Goal: Task Accomplishment & Management: Complete application form

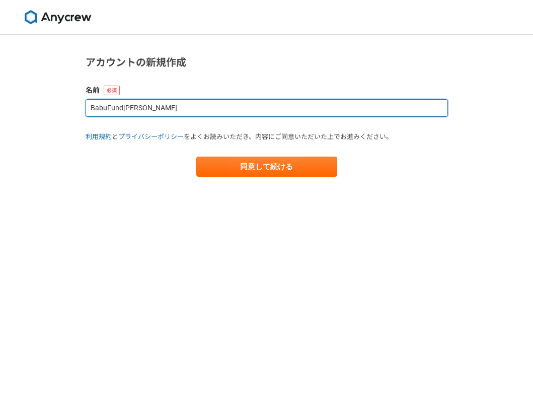
click at [192, 109] on input "BabuFund[PERSON_NAME]" at bounding box center [267, 108] width 362 height 18
type input "[PERSON_NAME]"
click at [196, 157] on button "同意して続ける" at bounding box center [266, 167] width 141 height 20
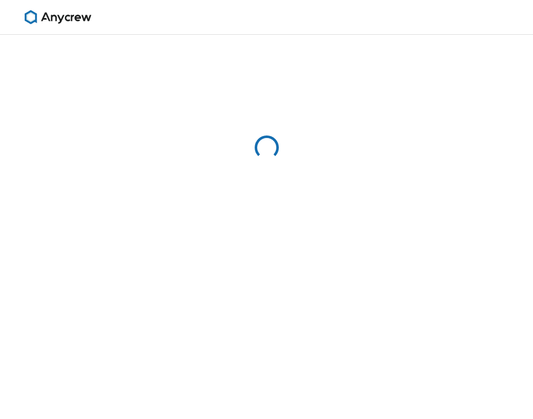
select select "13"
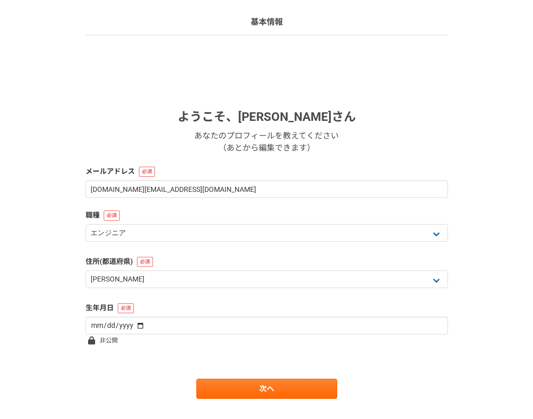
scroll to position [66, 0]
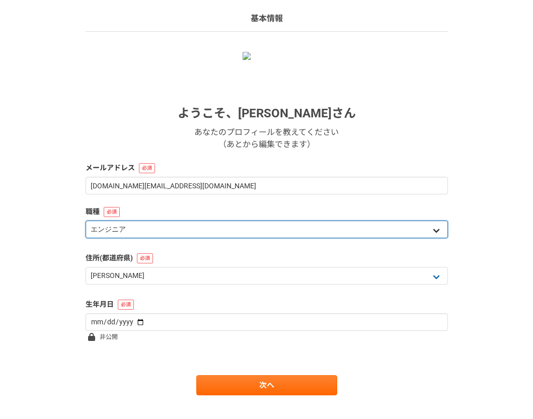
click at [162, 232] on select "エンジニア デザイナー ライター 営業 マーケティング 企画・事業開発 バックオフィス その他" at bounding box center [267, 229] width 362 height 18
select select "5"
click at [86, 220] on select "エンジニア デザイナー ライター 営業 マーケティング 企画・事業開発 バックオフィス その他" at bounding box center [267, 229] width 362 height 18
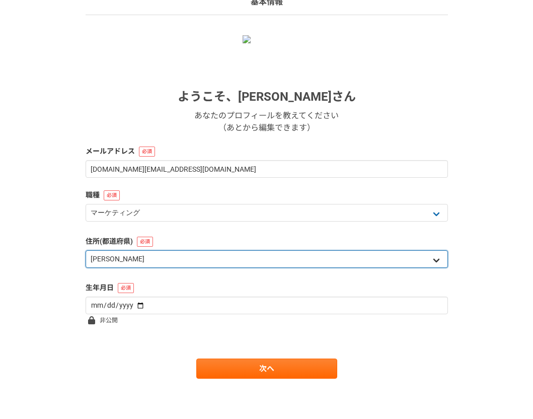
click at [139, 259] on select "北海道 [GEOGRAPHIC_DATA] [GEOGRAPHIC_DATA] [PERSON_NAME][GEOGRAPHIC_DATA] [PERSON_…" at bounding box center [267, 259] width 362 height 18
select select "14"
click at [86, 250] on select "北海道 [GEOGRAPHIC_DATA] [GEOGRAPHIC_DATA] [PERSON_NAME][GEOGRAPHIC_DATA] [PERSON_…" at bounding box center [267, 259] width 362 height 18
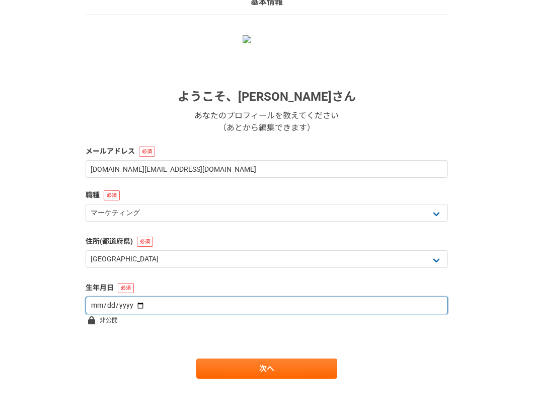
click at [154, 299] on input "date" at bounding box center [267, 305] width 362 height 18
click at [135, 304] on input "date" at bounding box center [267, 305] width 362 height 18
type input "[DATE]"
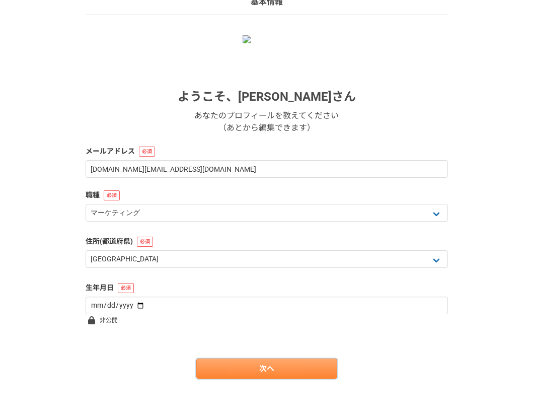
click at [275, 370] on link "次へ" at bounding box center [266, 368] width 141 height 20
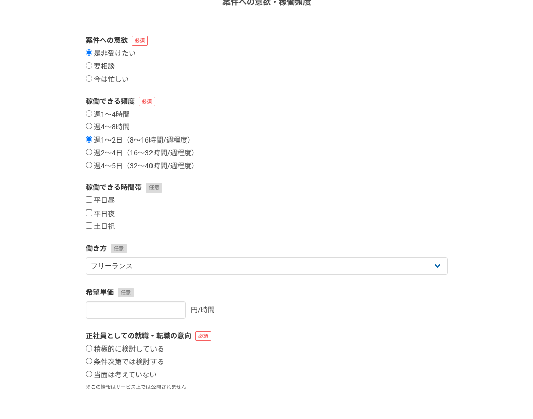
scroll to position [0, 0]
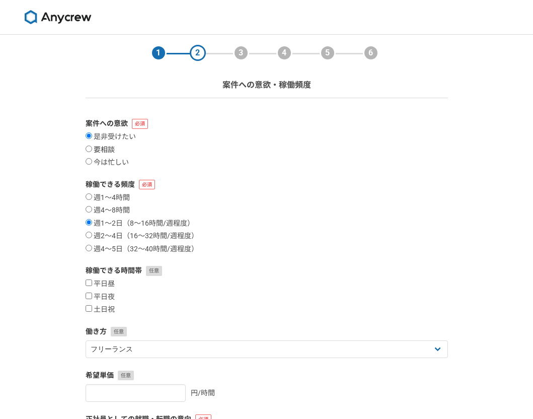
click at [91, 148] on input "要相談" at bounding box center [89, 148] width 7 height 7
radio input "true"
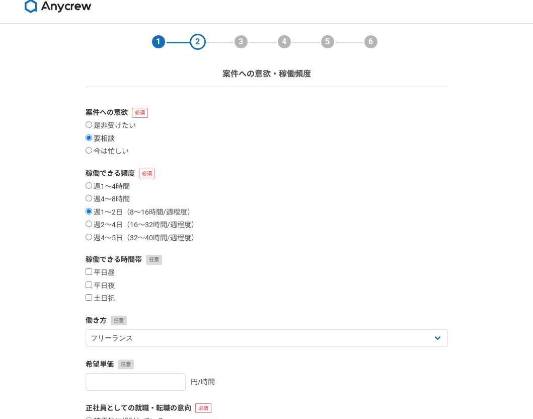
scroll to position [10, 0]
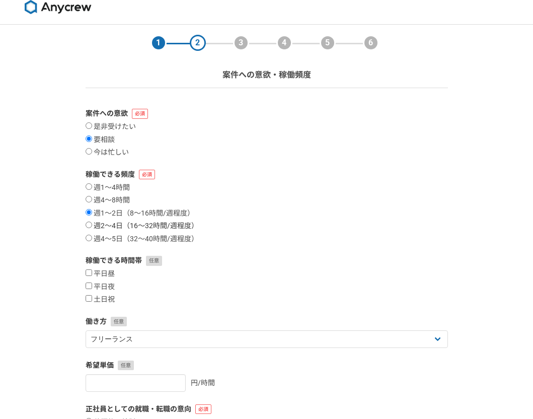
click at [89, 225] on input "週2〜4日（16〜32時間/週程度）" at bounding box center [89, 224] width 7 height 7
radio input "true"
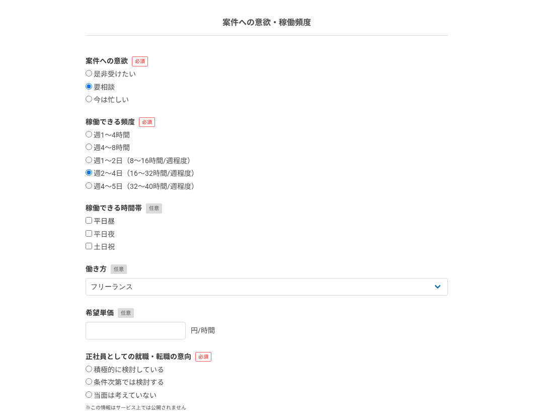
scroll to position [80, 0]
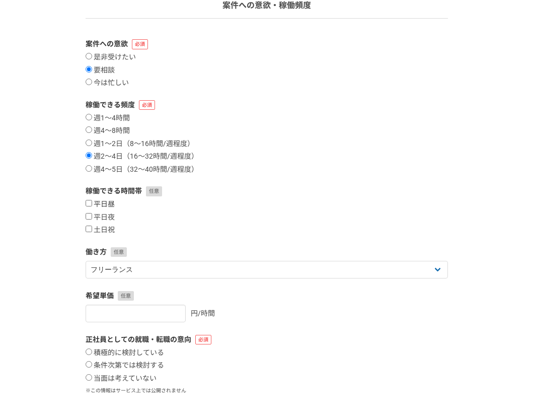
click at [90, 204] on input "平日昼" at bounding box center [89, 203] width 7 height 7
checkbox input "true"
click at [90, 215] on input "平日夜" at bounding box center [89, 216] width 7 height 7
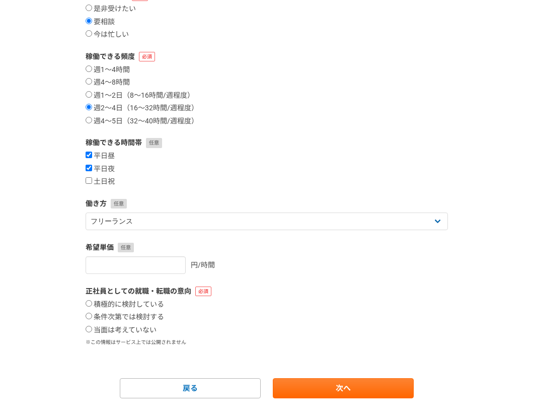
scroll to position [147, 0]
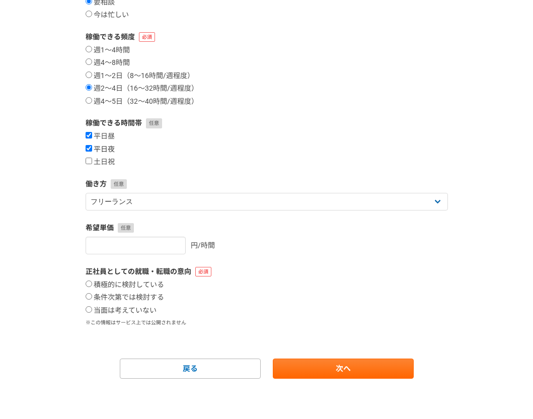
click at [89, 148] on input "平日夜" at bounding box center [89, 148] width 7 height 7
click at [88, 147] on input "平日夜" at bounding box center [89, 148] width 7 height 7
checkbox input "true"
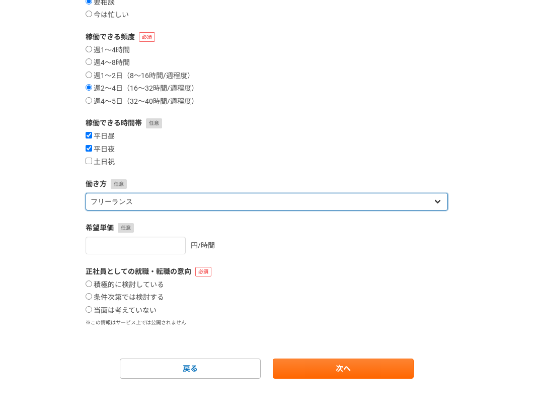
click at [173, 196] on select "フリーランス 副業 その他" at bounding box center [267, 202] width 362 height 18
select select "other"
click at [86, 193] on select "フリーランス 副業 その他" at bounding box center [267, 202] width 362 height 18
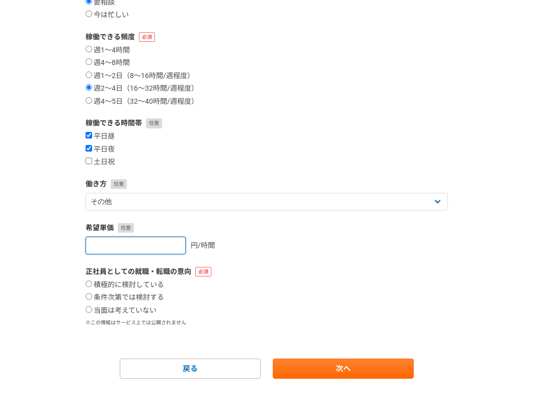
click at [140, 242] on input "number" at bounding box center [136, 246] width 100 height 18
click at [163, 245] on input "0" at bounding box center [136, 246] width 100 height 18
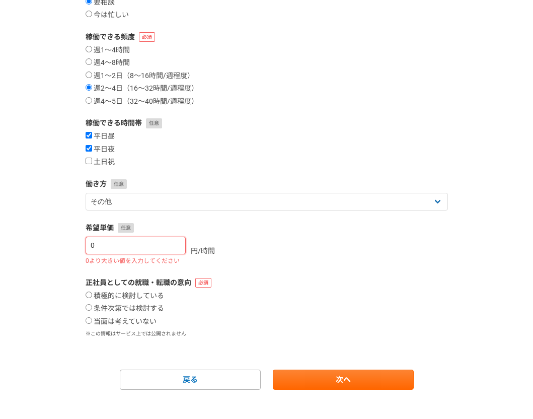
click at [172, 246] on input "0" at bounding box center [136, 246] width 100 height 18
click at [171, 243] on input "1" at bounding box center [136, 246] width 100 height 18
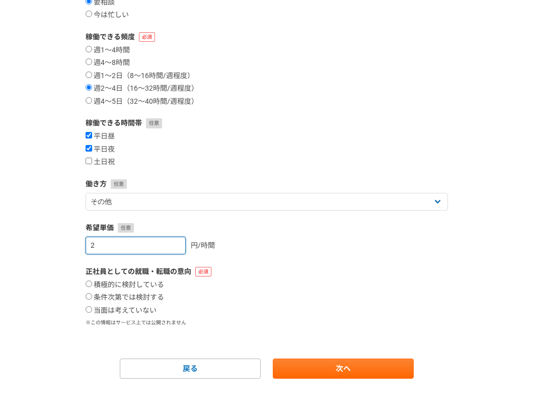
click at [167, 243] on input "2" at bounding box center [136, 246] width 100 height 18
click at [165, 243] on input "3" at bounding box center [136, 246] width 100 height 18
click at [144, 244] on input "3" at bounding box center [136, 246] width 100 height 18
click at [106, 229] on label "希望単価" at bounding box center [267, 227] width 362 height 11
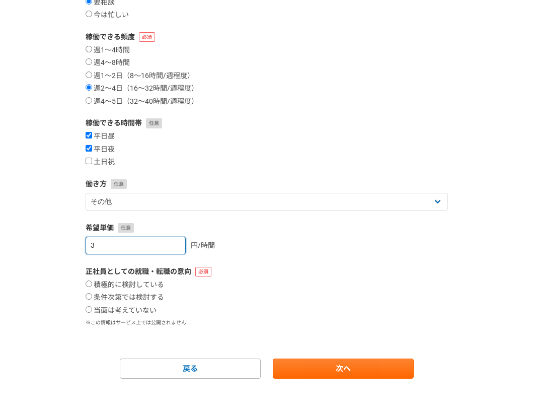
click at [106, 244] on input "3" at bounding box center [136, 246] width 100 height 18
type input "3000"
click at [248, 255] on form "案件への意欲 是非受けたい 要相談 今は忙しい 稼働できる頻度 週1〜4時間 週4〜8時間 週1〜2日（8〜16時間/週程度） 週2〜4日（16〜32時間/週…" at bounding box center [267, 175] width 362 height 408
click at [89, 307] on input "当面は考えていない" at bounding box center [89, 309] width 7 height 7
radio input "true"
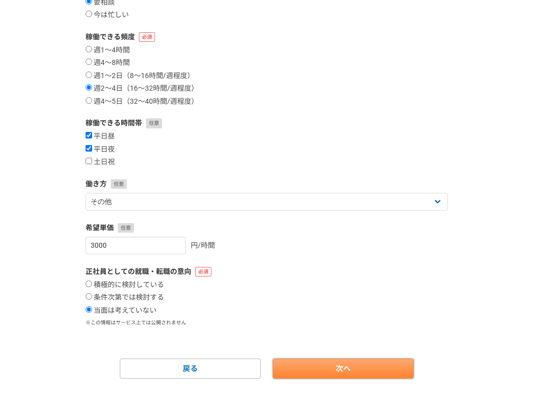
click at [321, 367] on link "次へ" at bounding box center [343, 368] width 141 height 20
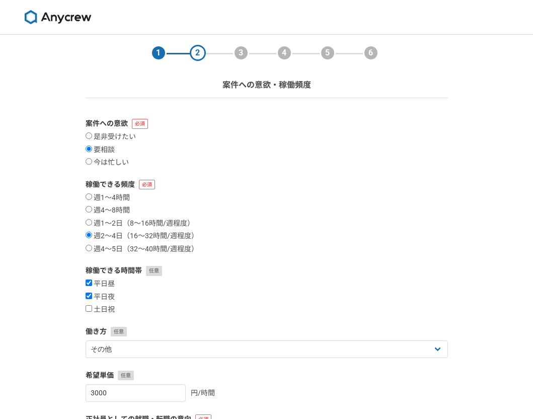
select select
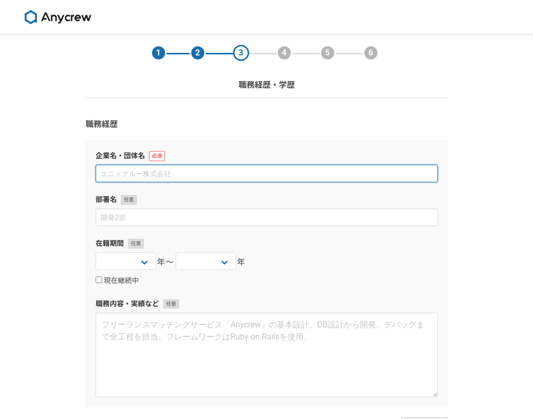
click at [181, 171] on input at bounding box center [267, 174] width 342 height 18
click at [144, 169] on input at bounding box center [267, 174] width 342 height 18
type input "株式会社ベクトル"
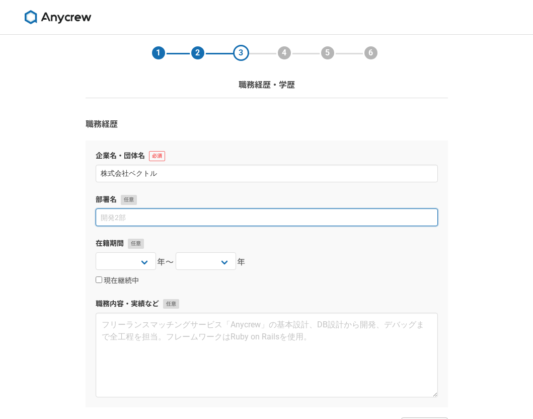
click at [128, 221] on input at bounding box center [267, 217] width 342 height 18
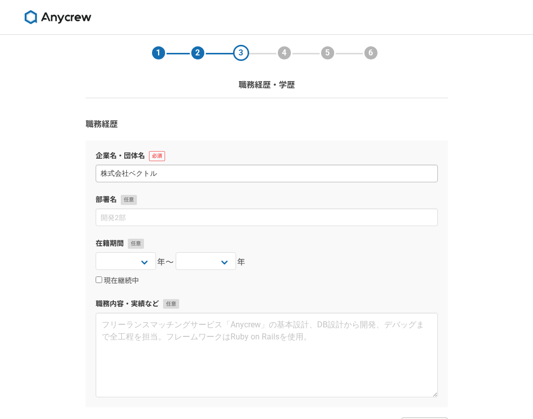
scroll to position [48, 0]
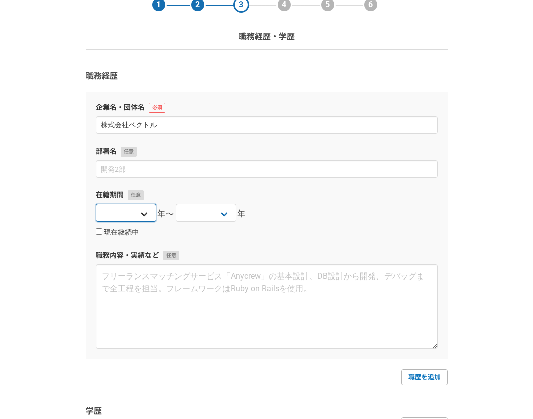
click at [145, 217] on select "[DATE] [DATE] [DATE] [DATE] [DATE] [DATE] [DATE] [DATE] [DATE] [DATE] [DATE] [D…" at bounding box center [126, 213] width 60 height 18
select select "[DATE]"
click at [96, 204] on select "[DATE] [DATE] [DATE] [DATE] [DATE] [DATE] [DATE] [DATE] [DATE] [DATE] [DATE] [D…" at bounding box center [126, 213] width 60 height 18
click at [223, 212] on select "[DATE] [DATE] [DATE] [DATE] [DATE] [DATE] [DATE] [DATE] [DATE] [DATE] [DATE] [D…" at bounding box center [206, 213] width 60 height 18
select select "[DATE]"
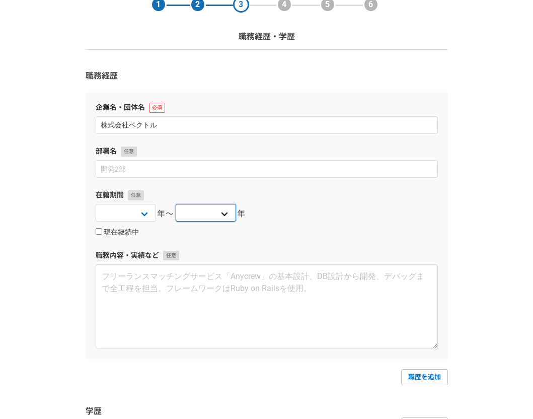
click at [176, 204] on select "[DATE] [DATE] [DATE] [DATE] [DATE] [DATE] [DATE] [DATE] [DATE] [DATE] [DATE] [D…" at bounding box center [206, 213] width 60 height 18
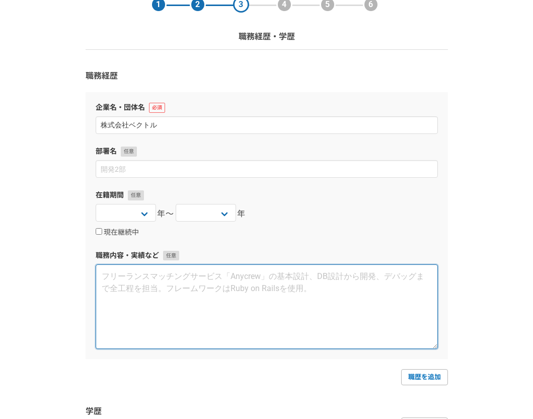
click at [151, 285] on textarea at bounding box center [267, 306] width 342 height 85
click at [172, 279] on textarea at bounding box center [267, 306] width 342 height 85
paste textarea "・新規営業 ・PR やマーケティングの戦略プランニング ・チームマネジメント ・スタートアップソーシング ・DD(デューデリエンス) ・投資実行(12 社) …"
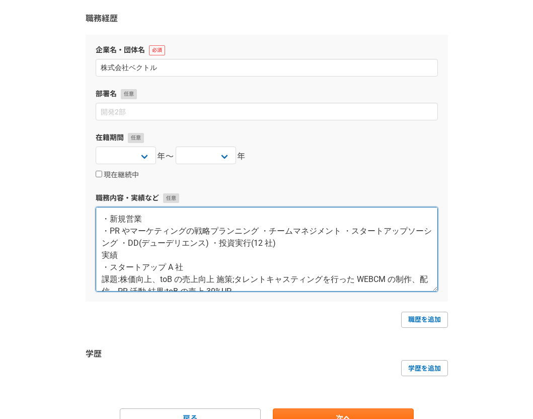
scroll to position [156, 0]
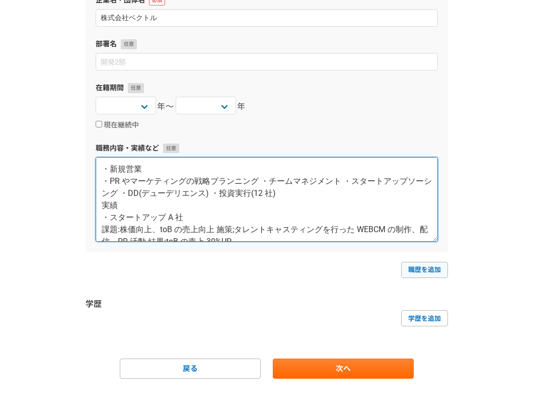
type textarea "・新規営業 ・PR やマーケティングの戦略プランニング ・チームマネジメント ・スタートアップソーシング ・DD(デューデリエンス) ・投資実行(12 社) …"
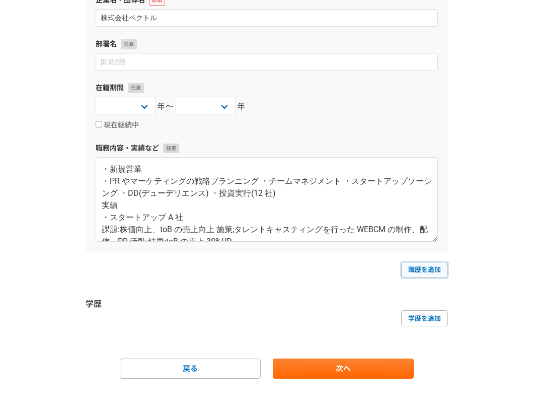
click at [422, 267] on link "職歴を追加" at bounding box center [424, 270] width 47 height 16
select select
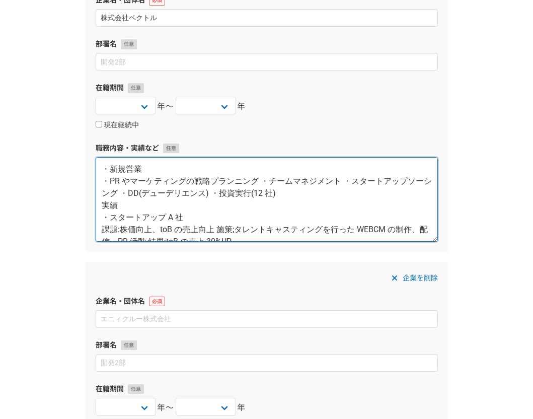
click at [249, 217] on textarea "・新規営業 ・PR やマーケティングの戦略プランニング ・チームマネジメント ・スタートアップソーシング ・DD(デューデリエンス) ・投資実行(12 社) …" at bounding box center [267, 199] width 342 height 85
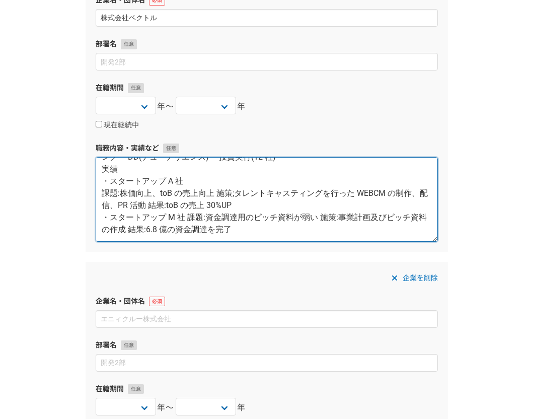
click at [253, 233] on textarea "・新規営業 ・PR やマーケティングの戦略プランニング ・チームマネジメント ・スタートアップソーシング ・DD(デューデリエンス) ・投資実行(12 社) …" at bounding box center [267, 199] width 342 height 85
paste textarea "・プライム上場企業 F 社 課題:自社の認知度向上、利用者数増加 施策:PR 活動、デジタルマーケティング 結果:利用者数が前年比の 10%向上"
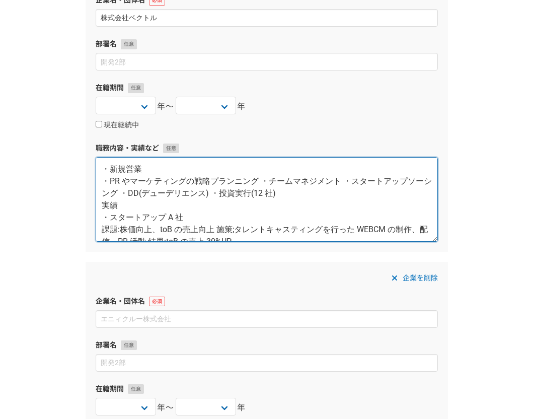
scroll to position [1, 0]
click at [260, 178] on textarea "・新規営業 ・PR やマーケティングの戦略プランニング ・チームマネジメント ・スタートアップソーシング ・DD(デューデリエンス) ・投資実行(12 社) …" at bounding box center [267, 199] width 342 height 85
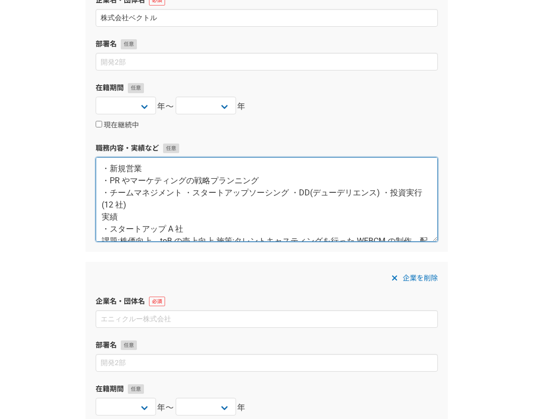
click at [187, 194] on textarea "・新規営業 ・PR やマーケティングの戦略プランニング ・チームマネジメント ・スタートアップソーシング ・DD(デューデリエンス) ・投資実行(12 社) …" at bounding box center [267, 199] width 342 height 85
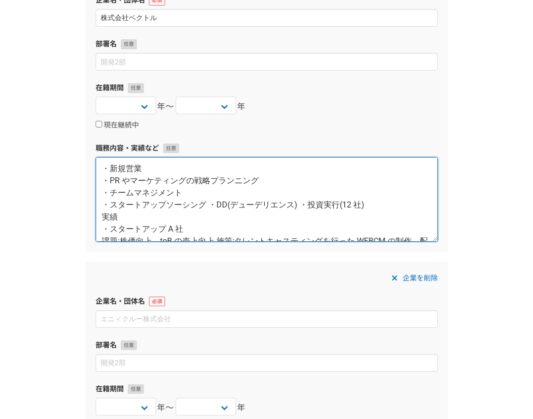
click at [207, 204] on textarea "・新規営業 ・PR やマーケティングの戦略プランニング ・チームマネジメント ・スタートアップソーシング ・DD(デューデリエンス) ・投資実行(12 社) …" at bounding box center [267, 199] width 342 height 85
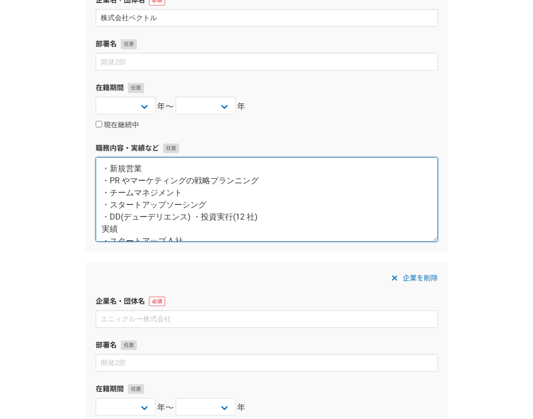
click at [193, 219] on textarea "・新規営業 ・PR やマーケティングの戦略プランニング ・チームマネジメント ・スタートアップソーシング ・DD(デューデリエンス) ・投資実行(12 社) …" at bounding box center [267, 199] width 342 height 85
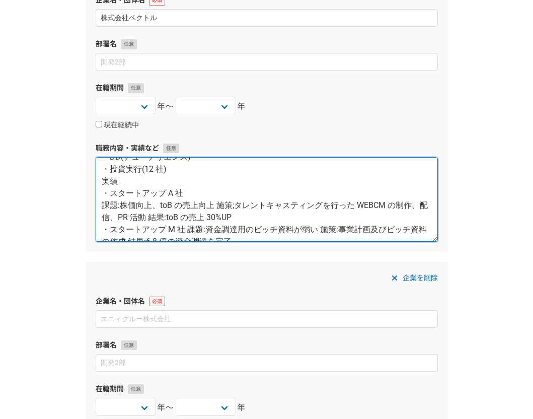
scroll to position [62, 0]
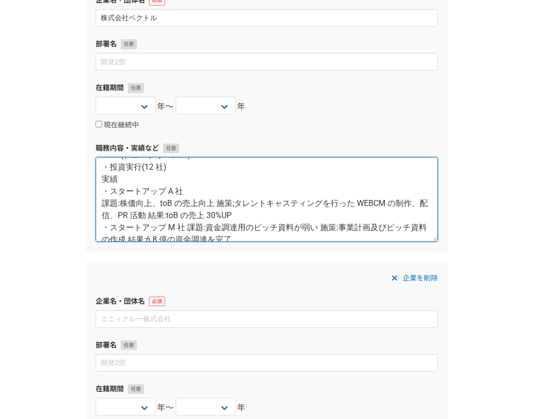
click at [214, 200] on textarea "・新規営業 ・PR やマーケティングの戦略プランニング ・チームマネジメント ・スタートアップソーシング ・DD(デューデリエンス) ・投資実行(12 社) …" at bounding box center [267, 199] width 342 height 85
click at [218, 202] on textarea "・新規営業 ・PR やマーケティングの戦略プランニング ・チームマネジメント ・スタートアップソーシング ・DD(デューデリエンス) ・投資実行(12 社) …" at bounding box center [267, 199] width 342 height 85
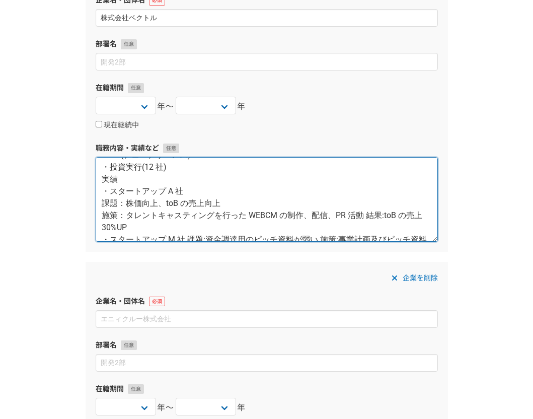
click at [366, 215] on textarea "・新規営業 ・PR やマーケティングの戦略プランニング ・チームマネジメント ・スタートアップソーシング ・DD(デューデリエンス) ・投資実行(12 社) …" at bounding box center [267, 199] width 342 height 85
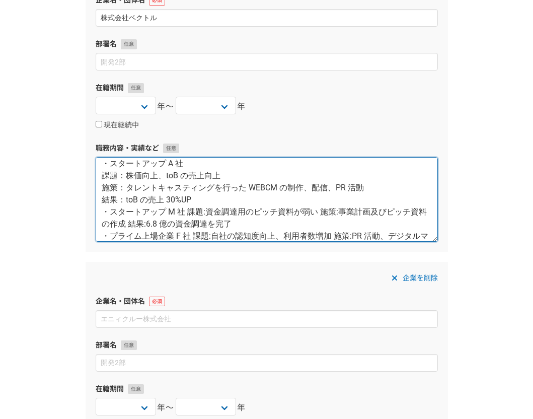
click at [234, 199] on textarea "・新規営業 ・PR やマーケティングの戦略プランニング ・チームマネジメント ・スタートアップソーシング ・DD(デューデリエンス) ・投資実行(12 社) …" at bounding box center [267, 199] width 342 height 85
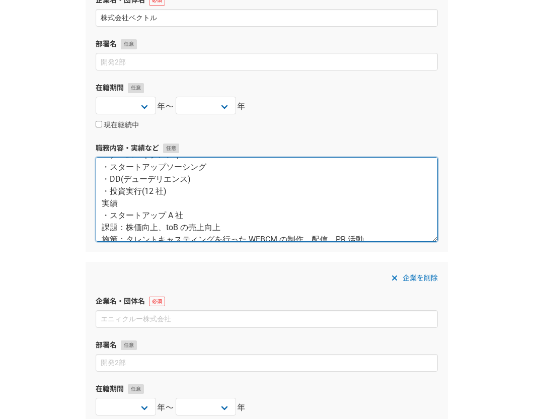
scroll to position [39, 0]
click at [109, 214] on textarea "・新規営業 ・PR やマーケティングの戦略プランニング ・チームマネジメント ・スタートアップソーシング ・DD(デューデリエンス) ・投資実行(12 社) …" at bounding box center [267, 199] width 342 height 85
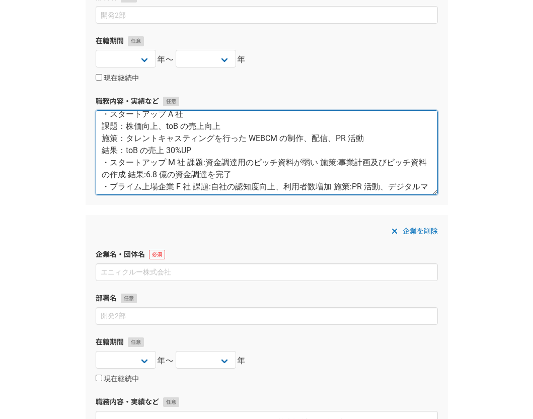
scroll to position [109, 0]
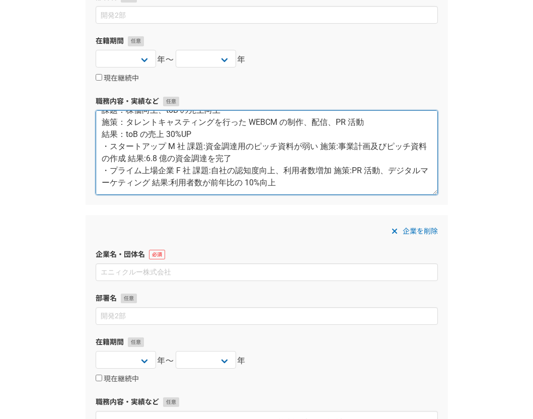
click at [216, 129] on textarea "・新規営業 ・PR やマーケティングの戦略プランニング ・チームマネジメント ・スタートアップソーシング ・DD(デューデリエンス) ・投資実行(12 社) …" at bounding box center [267, 152] width 342 height 85
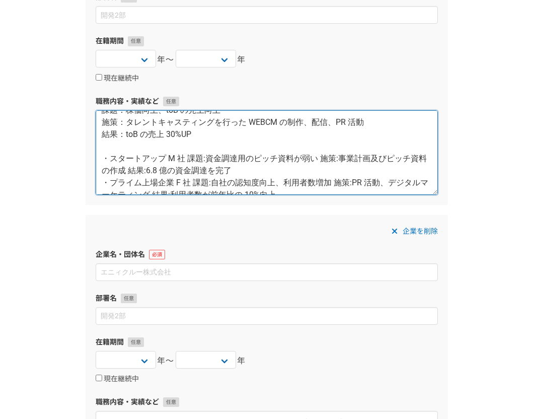
click at [188, 156] on textarea "・新規営業 ・PR やマーケティングの戦略プランニング ・チームマネジメント ・スタートアップソーシング ・DD(デューデリエンス) ・投資実行(12 社) …" at bounding box center [267, 152] width 342 height 85
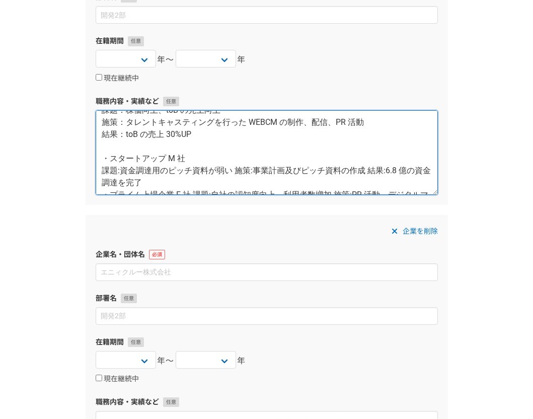
click at [236, 169] on textarea "・新規営業 ・PR やマーケティングの戦略プランニング ・チームマネジメント ・スタートアップソーシング ・DD(デューデリエンス) ・投資実行(12 社) …" at bounding box center [267, 152] width 342 height 85
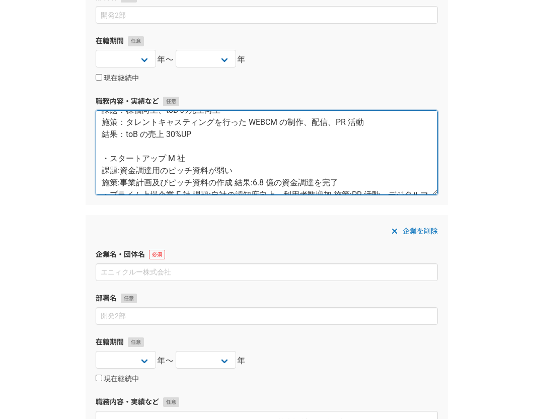
click at [119, 168] on textarea "・新規営業 ・PR やマーケティングの戦略プランニング ・チームマネジメント ・スタートアップソーシング ・DD(デューデリエンス) ・投資実行(12 社) …" at bounding box center [267, 152] width 342 height 85
click at [243, 181] on textarea "・新規営業 ・PR やマーケティングの戦略プランニング ・チームマネジメント ・スタートアップソーシング ・DD(デューデリエンス) ・投資実行(12 社) …" at bounding box center [267, 152] width 342 height 85
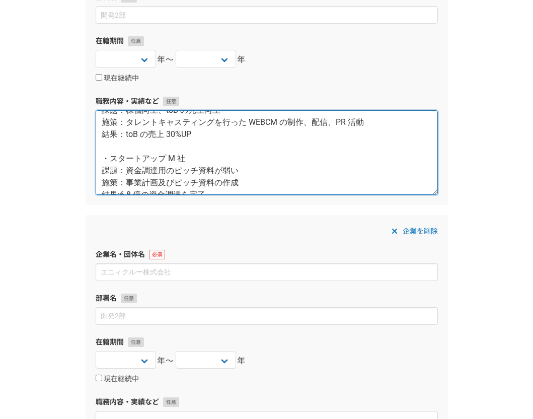
scroll to position [114, 0]
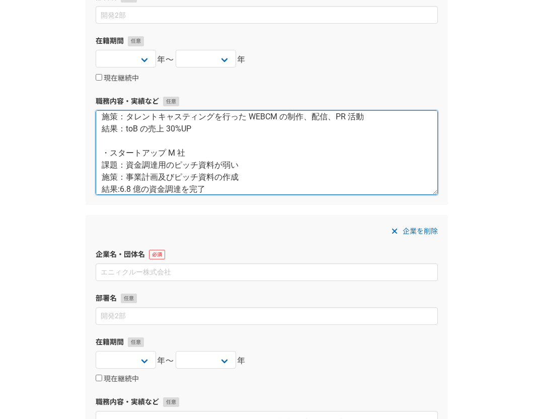
click at [121, 188] on textarea "・新規営業 ・PR やマーケティングの戦略プランニング ・チームマネジメント ・スタートアップソーシング ・DD(デューデリエンス) ・投資実行(12 社) …" at bounding box center [267, 152] width 342 height 85
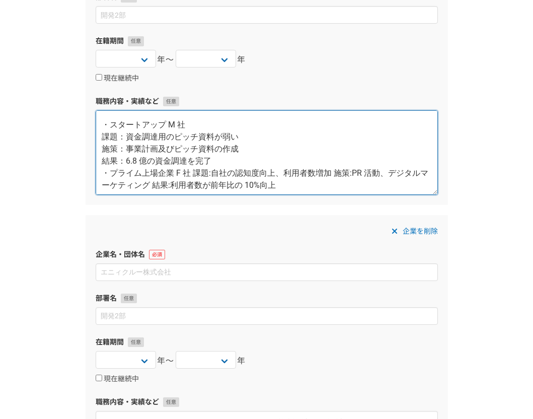
scroll to position [145, 0]
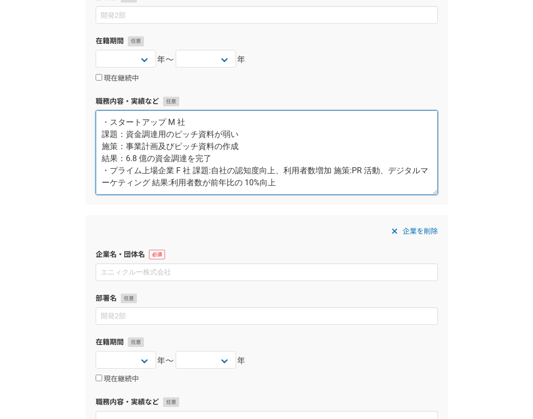
click at [224, 156] on textarea "・新規営業 ・PR やマーケティングの戦略プランニング ・チームマネジメント ・スタートアップソーシング ・DD(デューデリエンス) ・投資実行(12 社) …" at bounding box center [267, 152] width 342 height 85
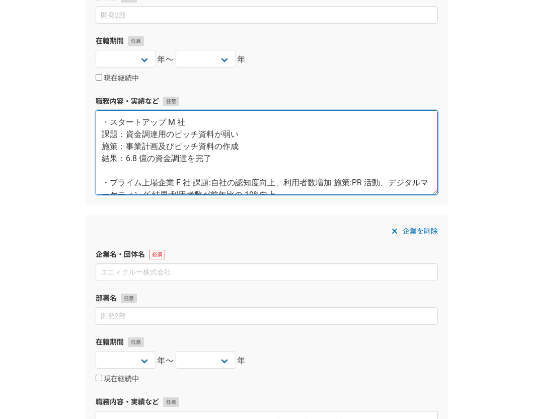
scroll to position [157, 0]
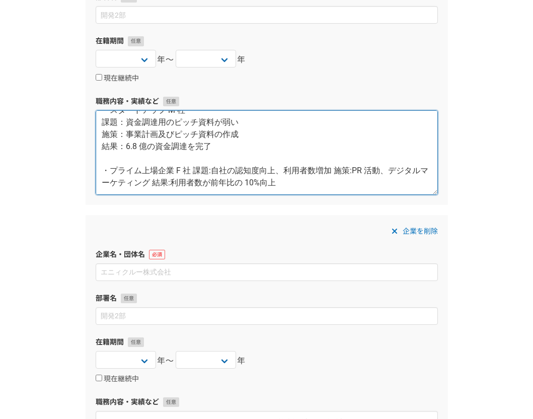
click at [194, 171] on textarea "・新規営業 ・PR やマーケティングの戦略プランニング ・チームマネジメント ・スタートアップソーシング ・DD(デューデリエンス) ・投資実行(12 社) …" at bounding box center [267, 152] width 342 height 85
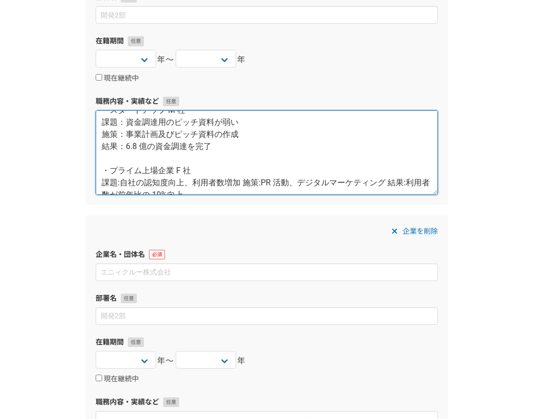
click at [118, 181] on textarea "・新規営業 ・PR やマーケティングの戦略プランニング ・チームマネジメント ・スタートアップソーシング ・DD(デューデリエンス) ・投資実行(12 社) …" at bounding box center [267, 152] width 342 height 85
click at [119, 182] on textarea "・新規営業 ・PR やマーケティングの戦略プランニング ・チームマネジメント ・スタートアップソーシング ・DD(デューデリエンス) ・投資実行(12 社) …" at bounding box center [267, 152] width 342 height 85
click at [252, 181] on textarea "・新規営業 ・PR やマーケティングの戦略プランニング ・チームマネジメント ・スタートアップソーシング ・DD(デューデリエンス) ・投資実行(12 社) …" at bounding box center [267, 152] width 342 height 85
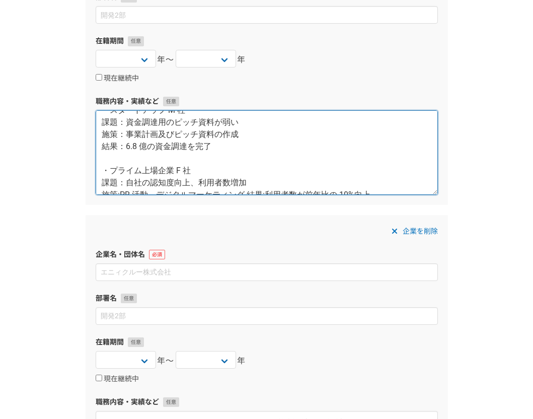
scroll to position [163, 0]
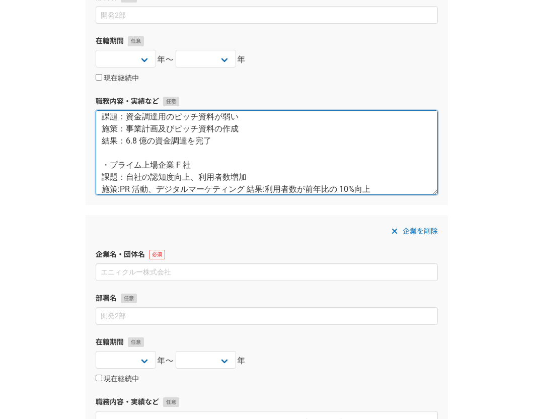
click at [120, 189] on textarea "・新規営業 ・PR やマーケティングの戦略プランニング ・チームマネジメント ・スタートアップソーシング ・DD(デューデリエンス) ・投資実行(12 社) …" at bounding box center [267, 152] width 342 height 85
click at [251, 188] on textarea "・新規営業 ・PR やマーケティングの戦略プランニング ・チームマネジメント ・スタートアップソーシング ・DD(デューデリエンス) ・投資実行(12 社) …" at bounding box center [267, 152] width 342 height 85
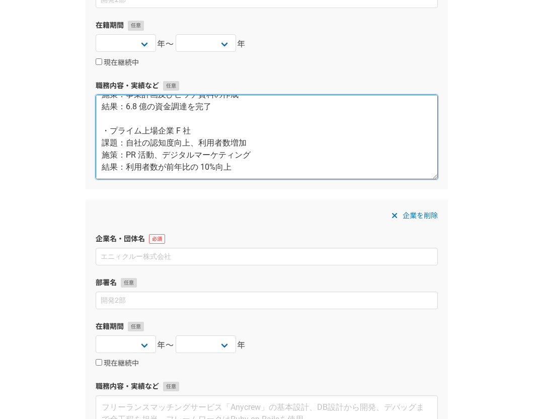
scroll to position [243, 0]
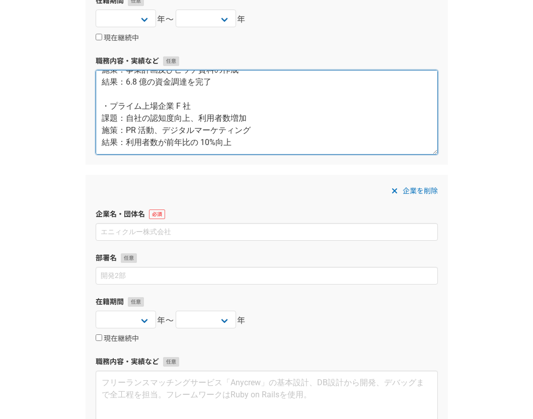
type textarea "・新規営業 ・PR やマーケティングの戦略プランニング ・チームマネジメント ・スタートアップソーシング ・DD(デューデリエンス) ・投資実行(12 社) …"
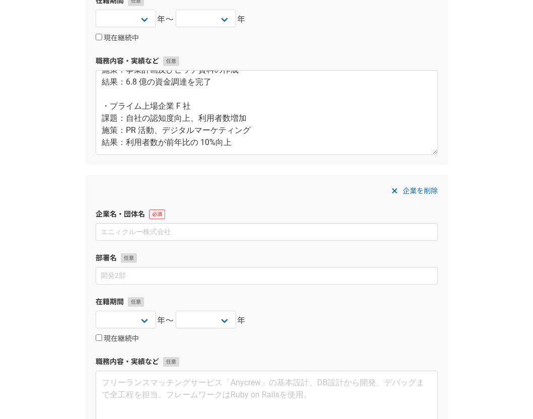
click at [263, 175] on div "企業を削除 企業名・団体名 部署名 在籍期間 [DATE] [DATE] [DATE] [DATE] [DATE] [DATE] [DATE] [DATE] …" at bounding box center [267, 320] width 362 height 290
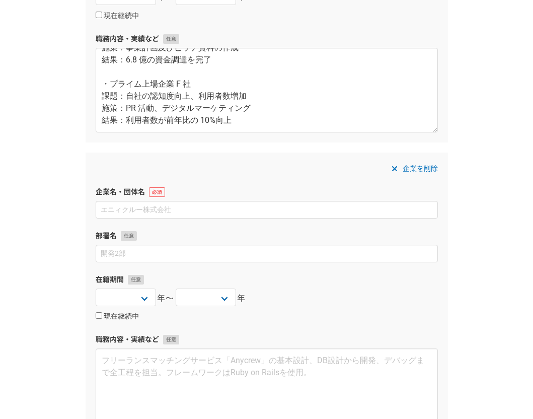
scroll to position [272, 0]
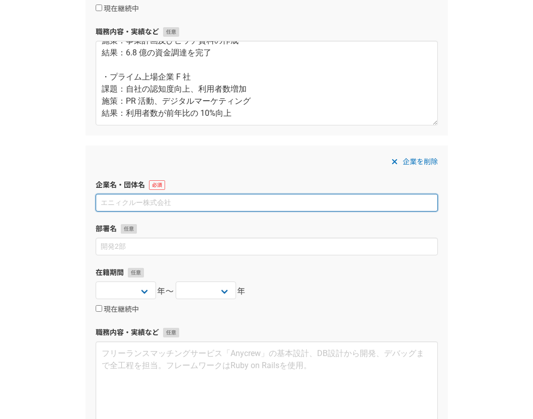
click at [222, 201] on input at bounding box center [267, 203] width 342 height 18
paste input "グリーベンチャーズ株式会社"
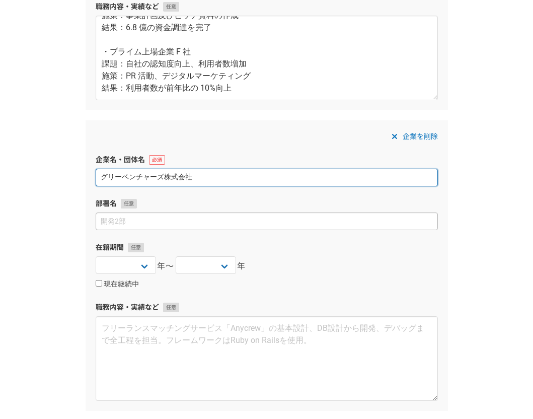
scroll to position [305, 0]
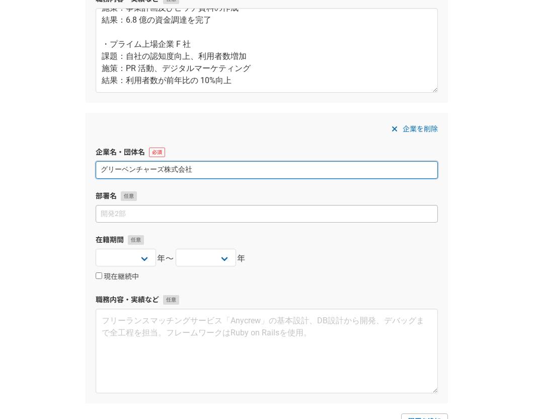
type input "グリーベンチャーズ株式会社"
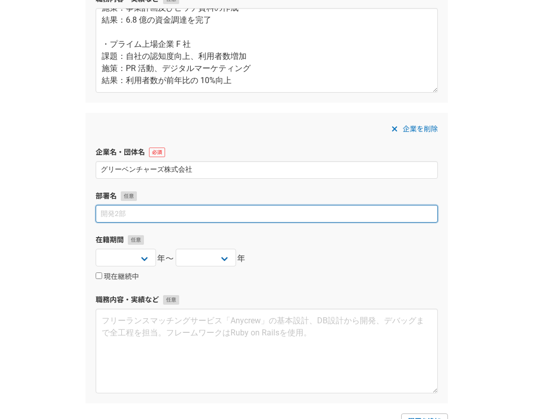
click at [219, 211] on input at bounding box center [267, 214] width 342 height 18
type input "キャピタリスト"
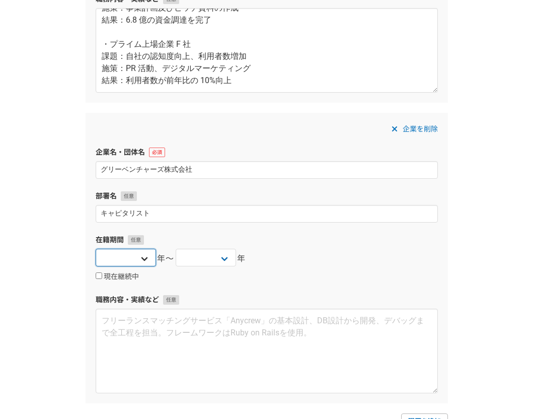
click at [146, 259] on select "[DATE] [DATE] [DATE] [DATE] [DATE] [DATE] [DATE] [DATE] [DATE] [DATE] [DATE] [D…" at bounding box center [126, 258] width 60 height 18
select select "[DATE]"
click at [96, 249] on select "[DATE] [DATE] [DATE] [DATE] [DATE] [DATE] [DATE] [DATE] [DATE] [DATE] [DATE] [D…" at bounding box center [126, 258] width 60 height 18
click at [225, 256] on select "[DATE] [DATE] [DATE] [DATE] [DATE] [DATE] [DATE] [DATE] [DATE] [DATE] [DATE] [D…" at bounding box center [206, 258] width 60 height 18
select select "[DATE]"
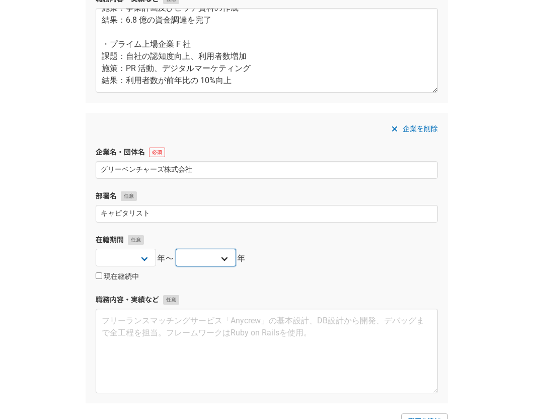
click at [176, 249] on select "[DATE] [DATE] [DATE] [DATE] [DATE] [DATE] [DATE] [DATE] [DATE] [DATE] [DATE] [D…" at bounding box center [206, 258] width 60 height 18
click at [227, 281] on div "現在継続中" at bounding box center [267, 276] width 342 height 12
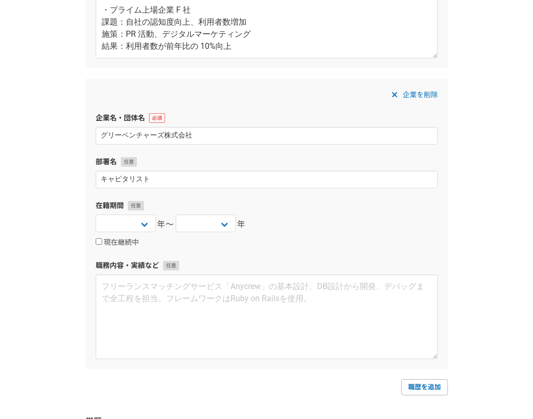
scroll to position [344, 0]
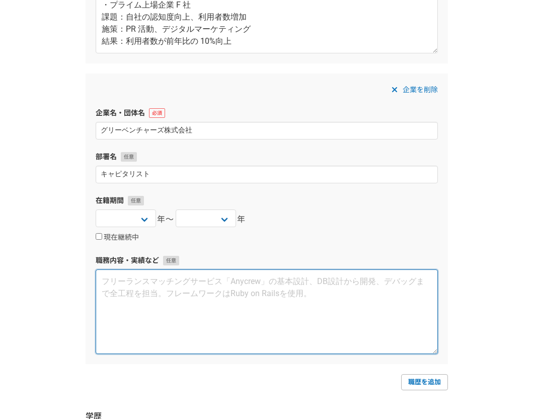
click at [184, 283] on textarea at bounding box center [267, 311] width 342 height 85
click at [186, 281] on textarea at bounding box center [267, 311] width 342 height 85
paste textarea "・スタートアップソーシング ・DD(デューデリエンス)"
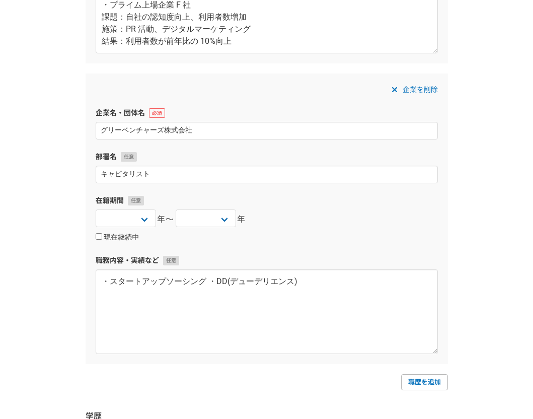
click at [281, 240] on div "現在継続中" at bounding box center [267, 237] width 342 height 12
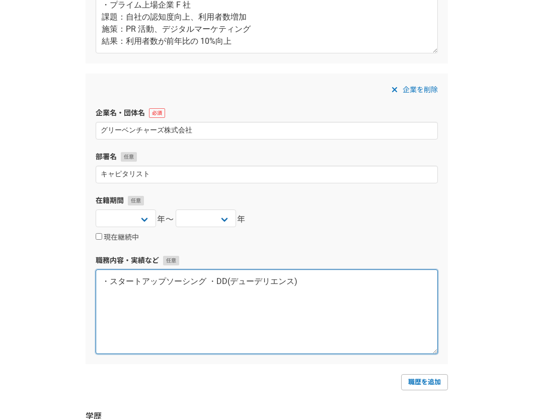
click at [210, 274] on textarea "・スタートアップソーシング ・DD(デューデリエンス)" at bounding box center [267, 311] width 342 height 85
click at [209, 282] on textarea "・スタートアップソーシング ・DD(デューデリエンス)" at bounding box center [267, 311] width 342 height 85
type textarea "・スタートアップソーシング ・DD(デューデリエンス)"
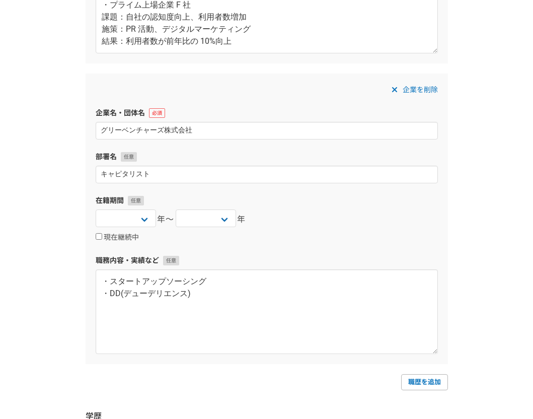
click at [316, 245] on div "企業を削除 企業名・団体名 グリーベンチャーズ株式会社 部署名 キャピタリスト 在籍期間 [DATE] [DATE] [DATE] [DATE] [DATE]…" at bounding box center [267, 218] width 362 height 290
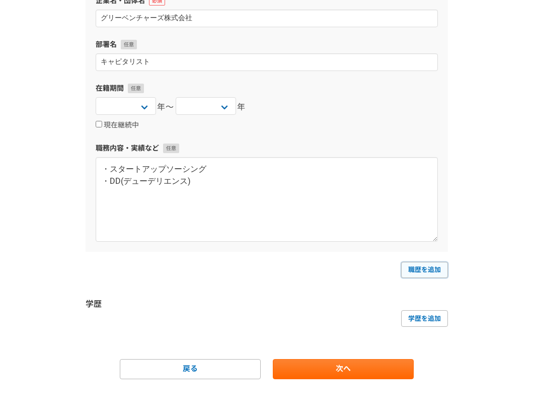
click at [427, 270] on link "職歴を追加" at bounding box center [424, 270] width 47 height 16
select select
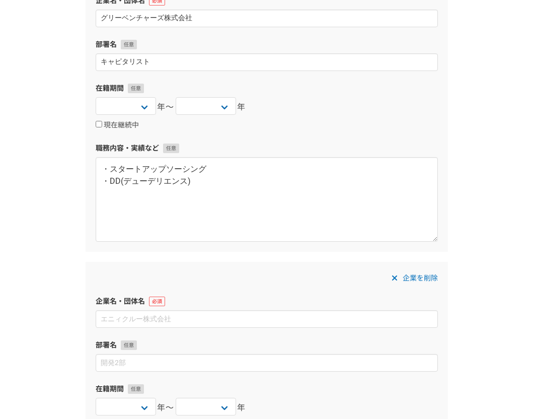
scroll to position [508, 0]
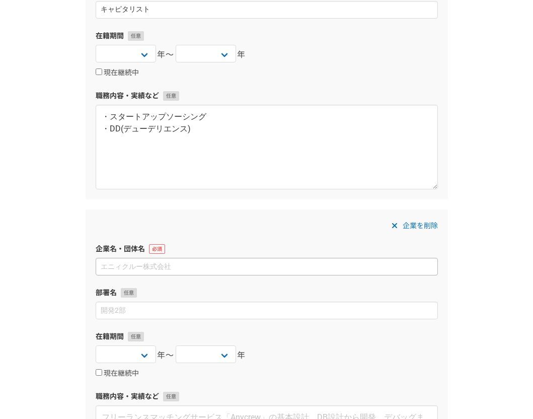
click at [131, 268] on input at bounding box center [267, 267] width 342 height 18
type input "株式会社Babu Fund"
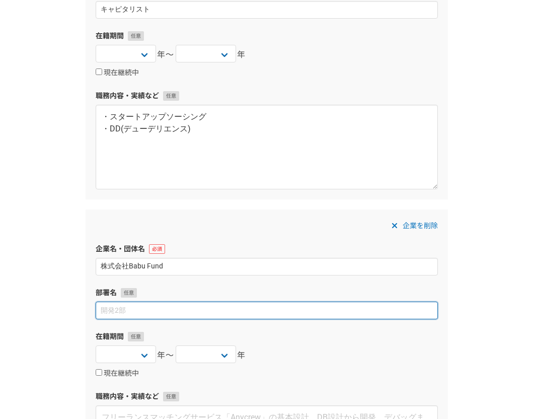
click at [133, 311] on input at bounding box center [267, 311] width 342 height 18
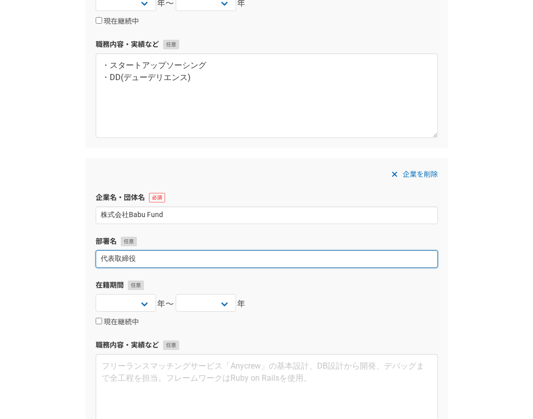
scroll to position [568, 0]
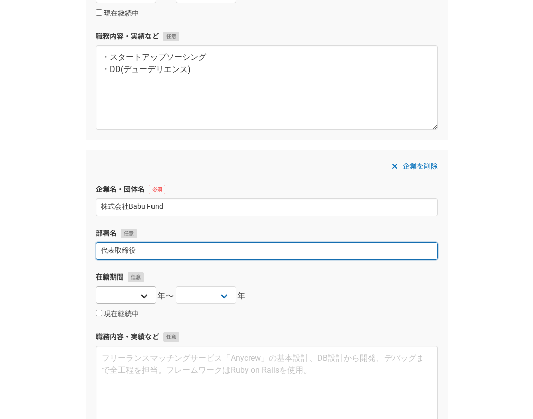
type input "代表取締役"
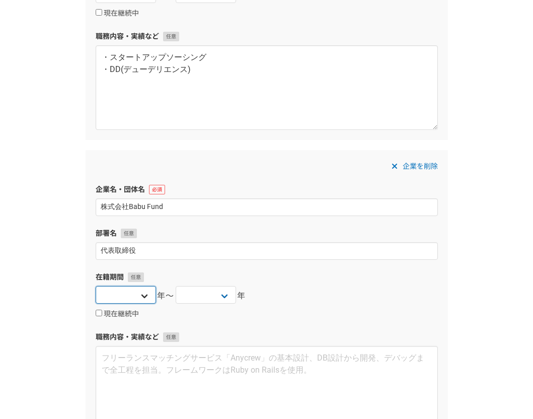
click at [145, 294] on select "[DATE] [DATE] [DATE] [DATE] [DATE] [DATE] [DATE] [DATE] [DATE] [DATE] [DATE] [D…" at bounding box center [126, 295] width 60 height 18
select select "[DATE]"
click at [96, 286] on select "[DATE] [DATE] [DATE] [DATE] [DATE] [DATE] [DATE] [DATE] [DATE] [DATE] [DATE] [D…" at bounding box center [126, 295] width 60 height 18
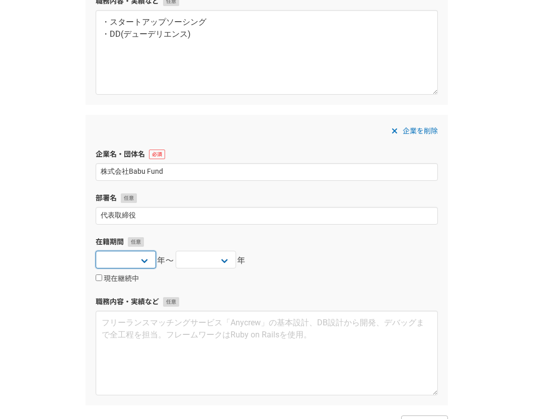
scroll to position [611, 0]
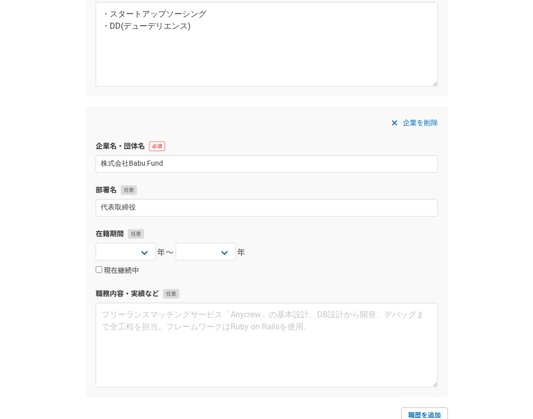
click at [98, 271] on input "現在継続中" at bounding box center [99, 269] width 7 height 7
checkbox input "true"
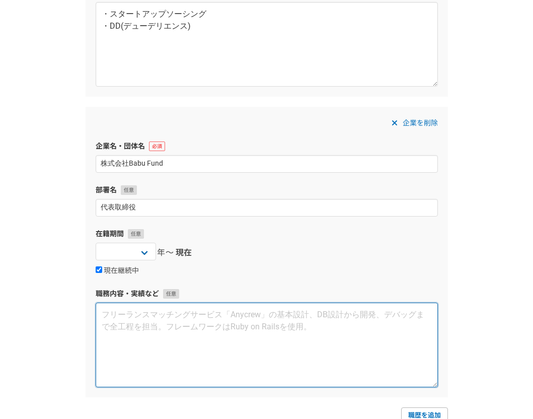
click at [151, 317] on textarea at bounding box center [267, 345] width 342 height 85
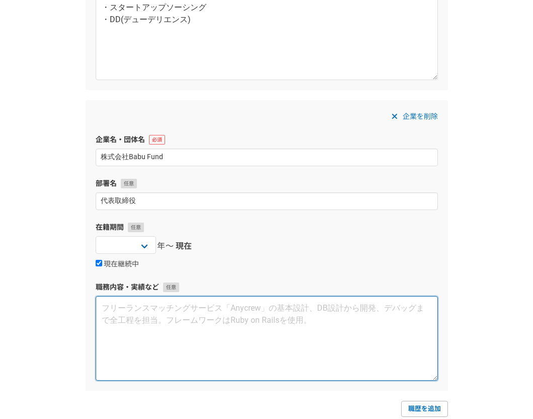
scroll to position [618, 0]
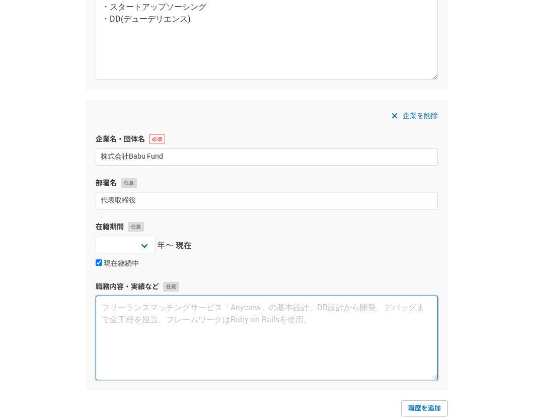
click at [226, 308] on textarea at bounding box center [267, 337] width 342 height 85
paste textarea "・スタートアップソーシング ・DD(デューデリエンス) ・スタートアップ投資 ・PR・マーケティング戦略立案 ・コンサルティング"
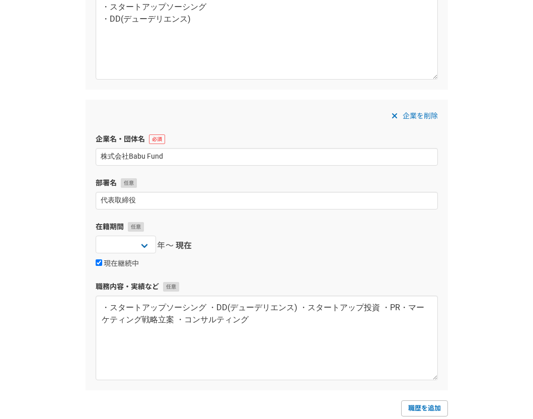
click at [325, 264] on div "現在継続中" at bounding box center [267, 263] width 342 height 12
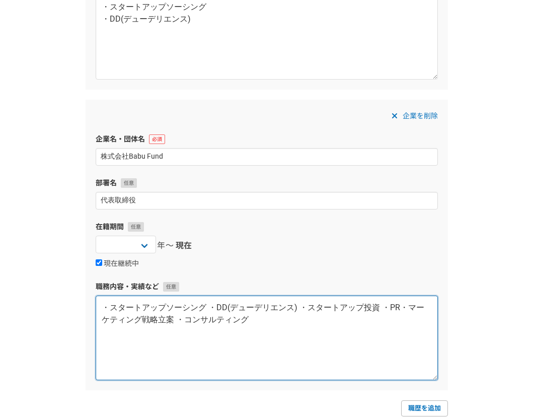
click at [214, 309] on textarea "・スタートアップソーシング ・DD(デューデリエンス) ・スタートアップ投資 ・PR・マーケティング戦略立案 ・コンサルティング" at bounding box center [267, 337] width 342 height 85
click at [207, 309] on textarea "・スタートアップソーシング ・DD(デューデリエンス) ・スタートアップ投資 ・PR・マーケティング戦略立案 ・コンサルティング" at bounding box center [267, 337] width 342 height 85
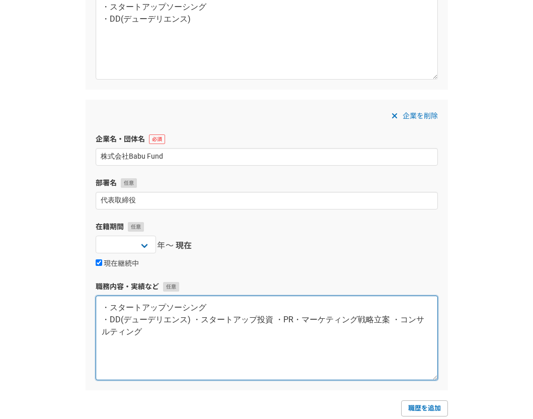
click at [193, 321] on textarea "・スタートアップソーシング ・DD(デューデリエンス) ・スタートアップ投資 ・PR・マーケティング戦略立案 ・コンサルティング" at bounding box center [267, 337] width 342 height 85
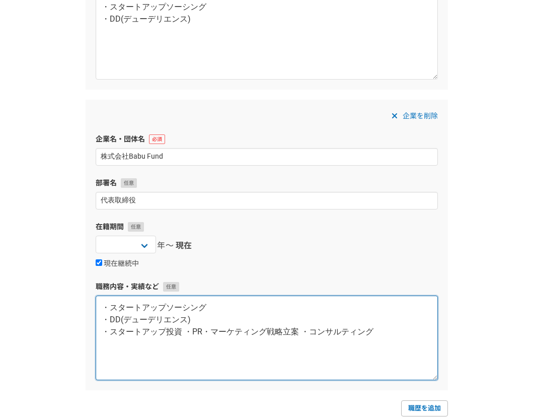
click at [183, 334] on textarea "・スタートアップソーシング ・DD(デューデリエンス) ・スタートアップ投資 ・PR・マーケティング戦略立案 ・コンサルティング" at bounding box center [267, 337] width 342 height 85
click at [122, 345] on textarea "・スタートアップソーシング ・DD(デューデリエンス) ・スタートアップ投資 ・PR・マーケティング戦略立案 ・コンサルティング" at bounding box center [267, 337] width 342 height 85
click at [199, 354] on textarea "・スタートアップソーシング ・DD(デューデリエンス) ・スタートアップ投資 ・PR ・マーケティング戦略立案 ・コンサルティング" at bounding box center [267, 337] width 342 height 85
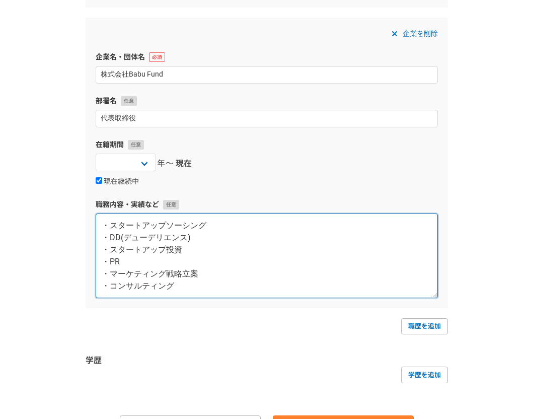
scroll to position [757, 0]
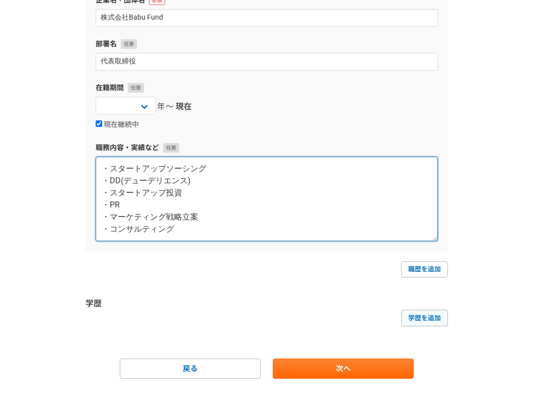
type textarea "・スタートアップソーシング ・DD(デューデリエンス) ・スタートアップ投資 ・PR ・マーケティング戦略立案 ・コンサルティング"
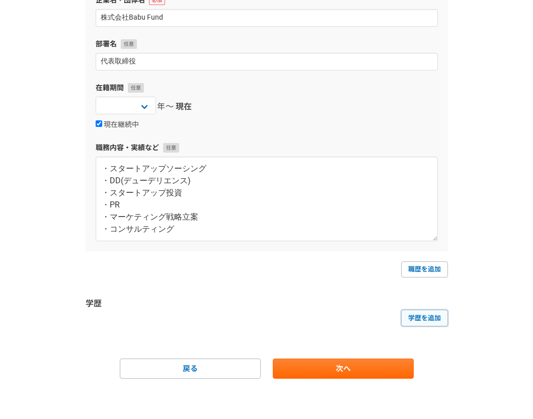
click at [416, 319] on link "学歴を追加" at bounding box center [424, 318] width 47 height 16
select select
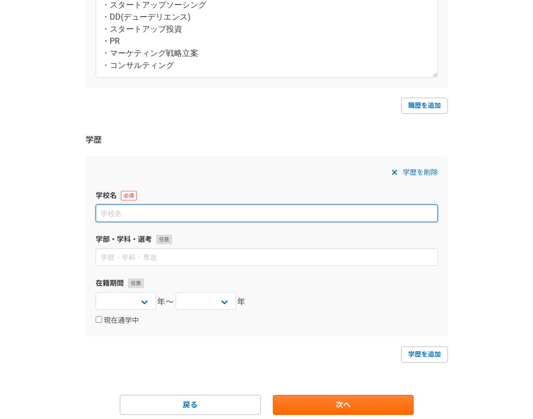
scroll to position [911, 0]
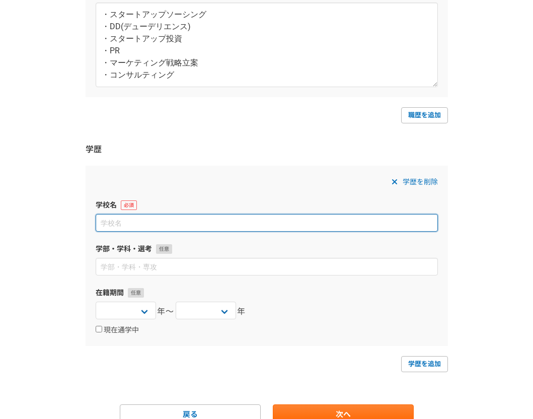
click at [203, 224] on input at bounding box center [267, 223] width 342 height 18
type input "d"
type input "同志社大学"
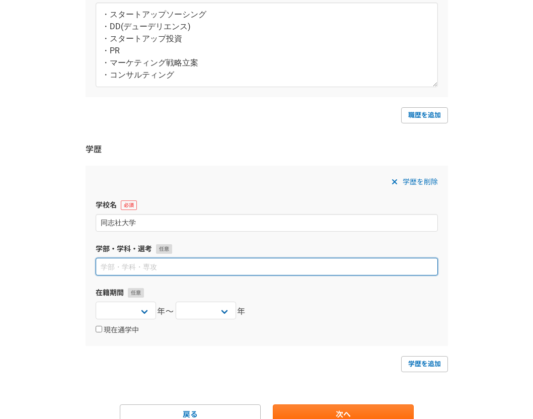
click at [197, 263] on input at bounding box center [267, 267] width 342 height 18
type input "経済学部"
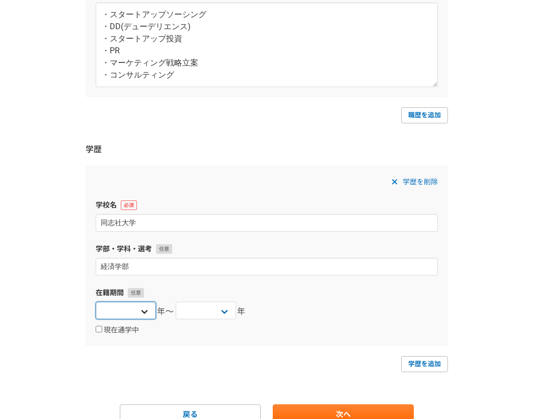
click at [146, 310] on select "[DATE] [DATE] [DATE] [DATE] [DATE] [DATE] [DATE] [DATE] [DATE] [DATE] [DATE] [D…" at bounding box center [126, 311] width 60 height 18
select select "[DATE]"
click at [96, 302] on select "[DATE] [DATE] [DATE] [DATE] [DATE] [DATE] [DATE] [DATE] [DATE] [DATE] [DATE] [D…" at bounding box center [126, 311] width 60 height 18
click at [225, 307] on select "[DATE] [DATE] [DATE] [DATE] [DATE] [DATE] [DATE] [DATE] [DATE] [DATE] [DATE] [D…" at bounding box center [206, 311] width 60 height 18
select select "[DATE]"
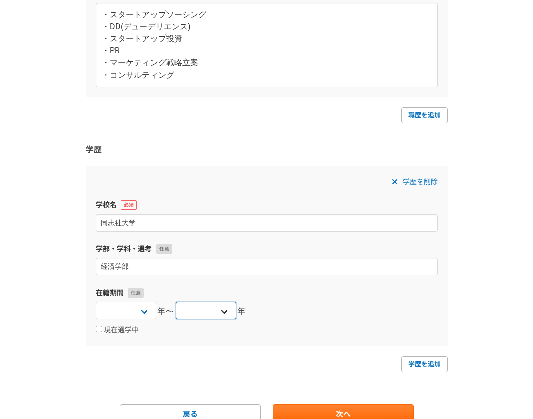
click at [176, 302] on select "[DATE] [DATE] [DATE] [DATE] [DATE] [DATE] [DATE] [DATE] [DATE] [DATE] [DATE] [D…" at bounding box center [206, 311] width 60 height 18
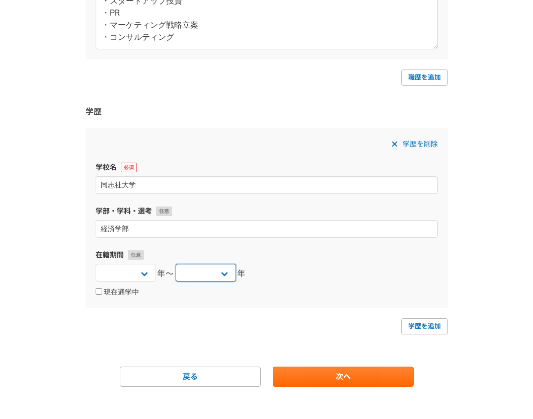
scroll to position [957, 0]
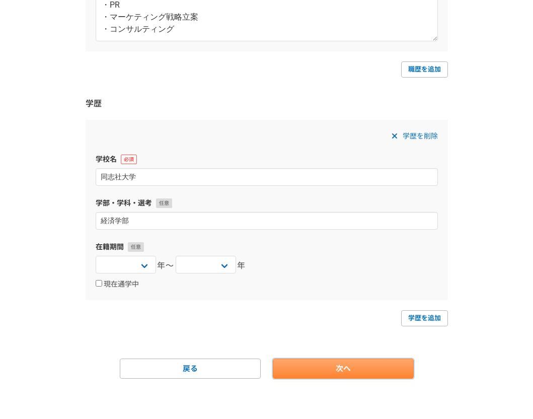
click at [328, 368] on link "次へ" at bounding box center [343, 368] width 141 height 20
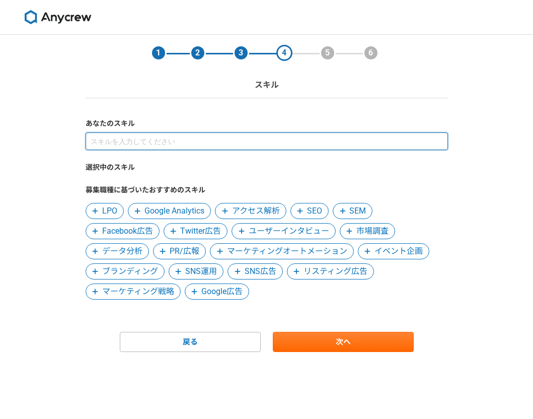
click at [198, 144] on input at bounding box center [267, 141] width 362 height 18
click at [199, 143] on input at bounding box center [267, 141] width 362 height 18
paste input "・PR やマーケティングの戦略立案からエグゼキューションまでの経験 ・スタートアップのファイナンス戦略立案"
click at [93, 141] on input "・PR やマーケティングの戦略立案からエグゼキューションまでの経験 ・スタートアップのファイナンス戦略立案" at bounding box center [267, 141] width 362 height 18
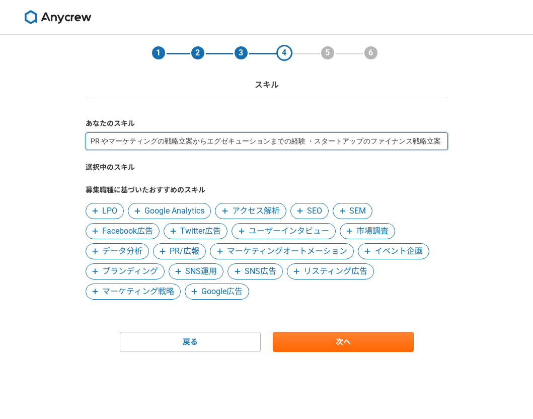
scroll to position [0, 0]
click at [312, 141] on input "PR やマーケティングの戦略立案からエグゼキューションまでの経験 ・スタートアップのファイナンス戦略立案" at bounding box center [267, 141] width 362 height 18
type input "PR やマーケティングの戦略立案からエグゼキューションまでの経験。スタートアップのファイナンス戦略立案。"
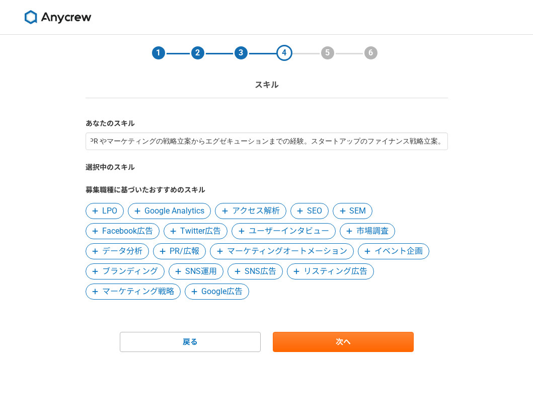
click at [181, 249] on span "PR/広報" at bounding box center [185, 251] width 30 height 12
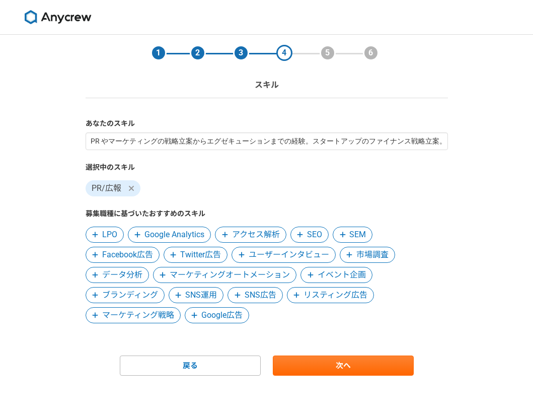
click at [156, 312] on span "マーケティング戦略" at bounding box center [138, 315] width 72 height 12
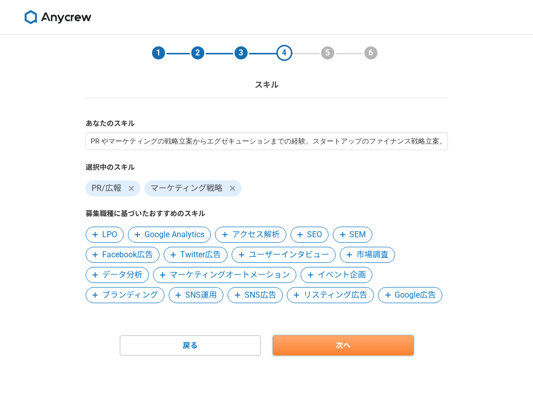
click at [336, 344] on link "次へ" at bounding box center [343, 345] width 141 height 20
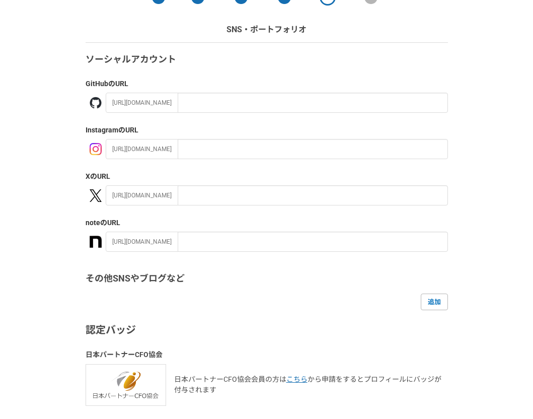
scroll to position [105, 0]
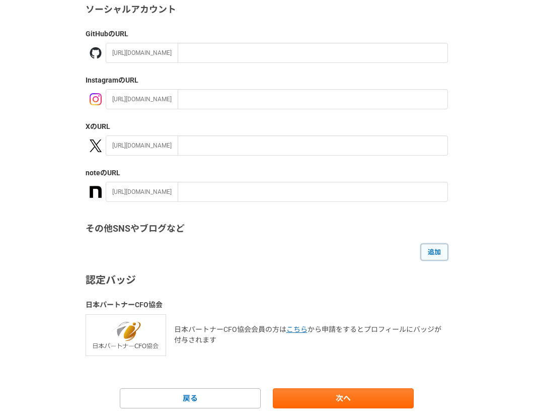
click at [438, 252] on link "追加" at bounding box center [434, 252] width 27 height 16
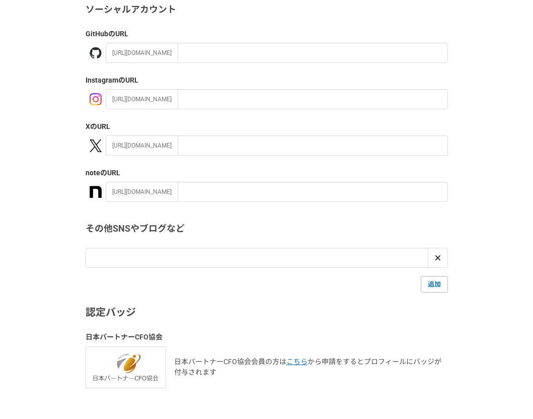
click at [345, 226] on h3 "その他SNSやブログなど" at bounding box center [267, 229] width 362 height 14
click at [437, 259] on icon at bounding box center [438, 258] width 6 height 8
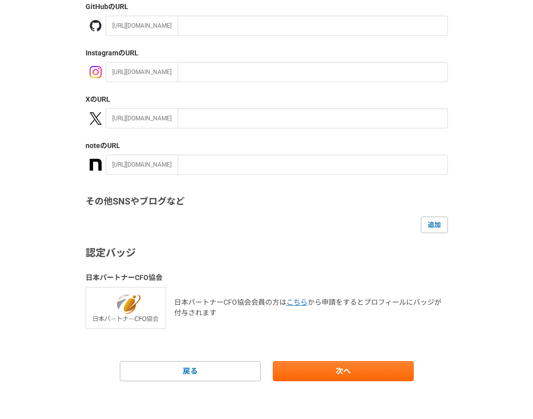
scroll to position [135, 0]
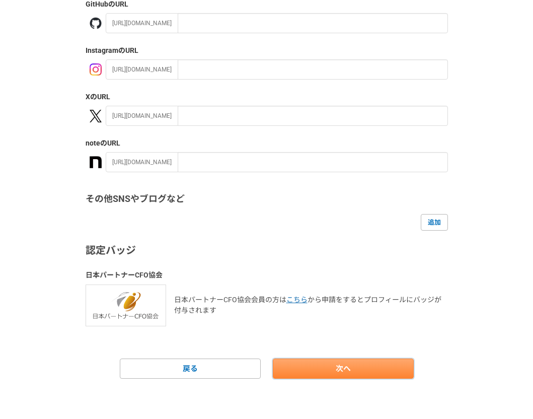
click at [326, 369] on link "次へ" at bounding box center [343, 368] width 141 height 20
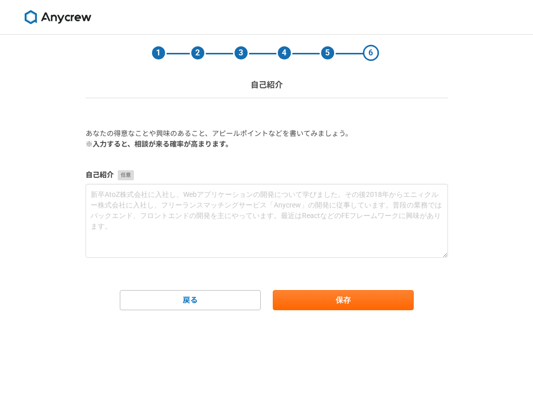
scroll to position [0, 0]
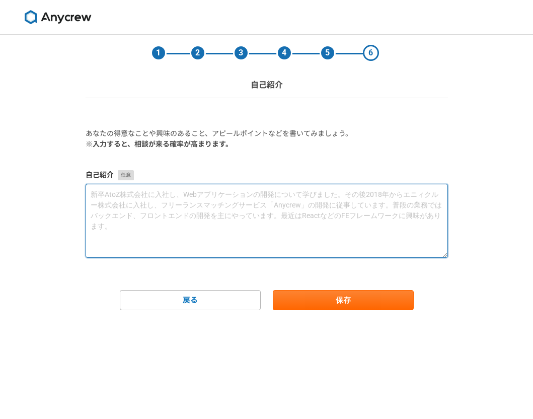
click at [159, 199] on textarea at bounding box center [267, 221] width 362 height 74
paste textarea "新卒で株式会社ベクトルに入社し、新規営業に従事し、スタートアップを中心にPRやマーケティングの支援を行う。 新人賞や年間MVPを獲得した後、投資事業と兼任をは…"
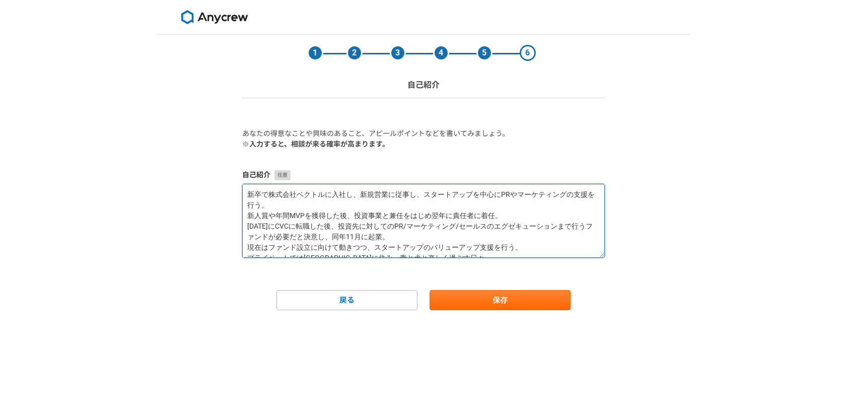
scroll to position [21, 0]
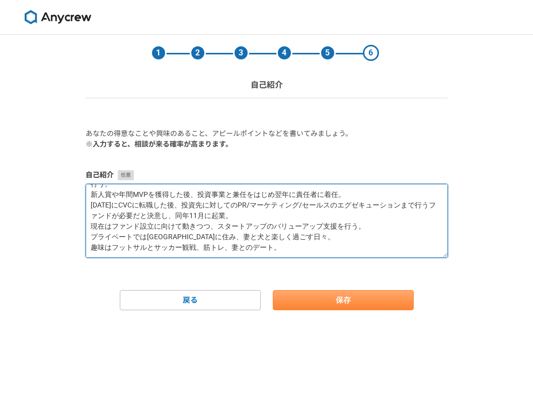
type textarea "新卒で株式会社ベクトルに入社し、新規営業に従事し、スタートアップを中心にPRやマーケティングの支援を行う。 新人賞や年間MVPを獲得した後、投資事業と兼任をは…"
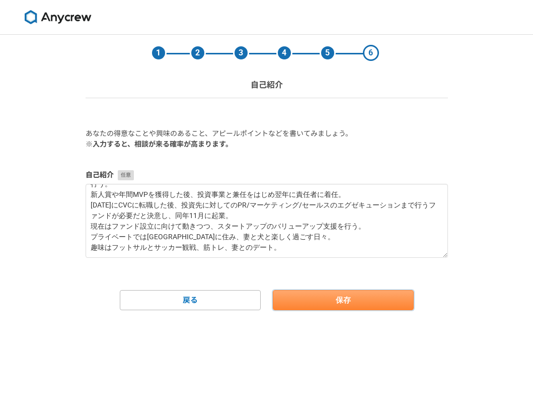
click at [321, 301] on button "保存" at bounding box center [343, 300] width 141 height 20
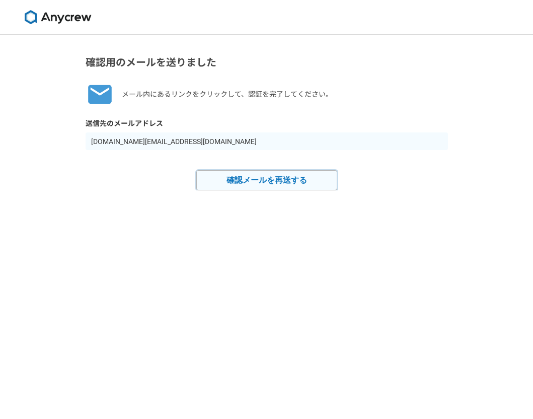
click at [265, 180] on button "確認メールを再送する" at bounding box center [266, 180] width 141 height 20
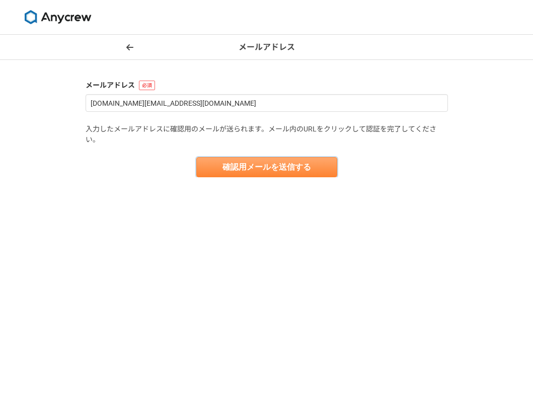
click at [261, 169] on button "確認用メールを送信する" at bounding box center [266, 167] width 141 height 20
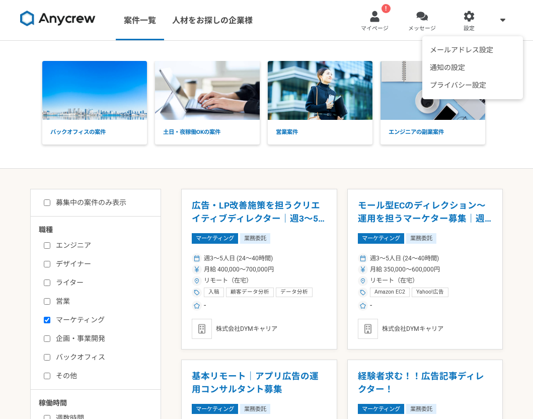
click at [504, 18] on icon at bounding box center [502, 20] width 5 height 8
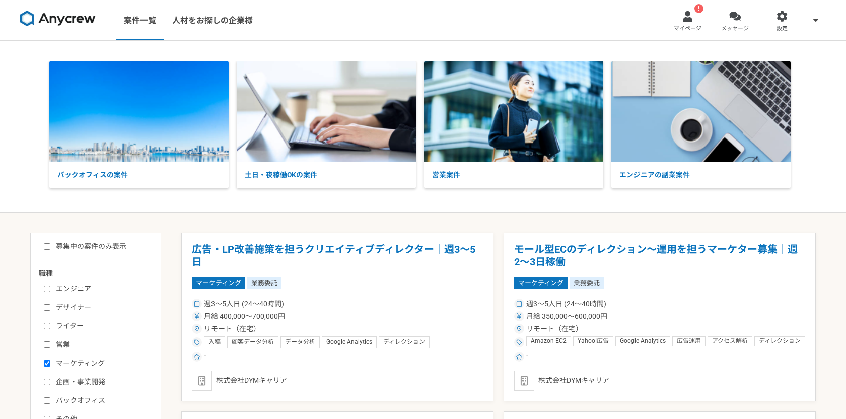
click at [45, 244] on input "募集中の案件のみ表示" at bounding box center [47, 246] width 7 height 7
checkbox input "true"
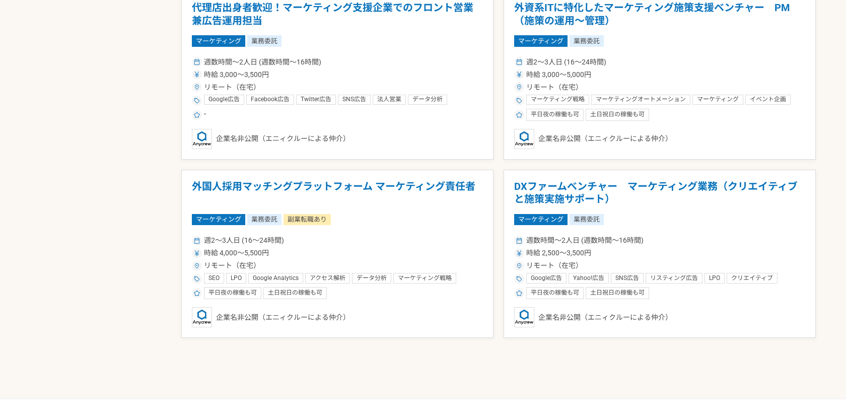
scroll to position [1140, 0]
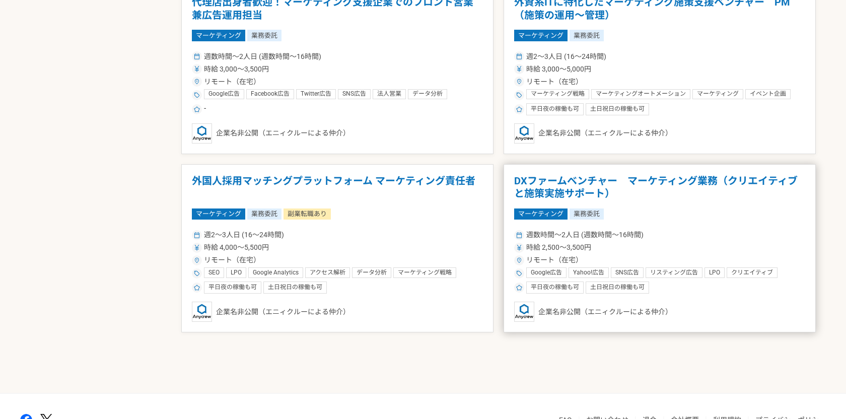
click at [533, 182] on h1 "DXファームベンチャー　マーケティング業務（クリエイティブと施策実施サポート）" at bounding box center [659, 188] width 291 height 26
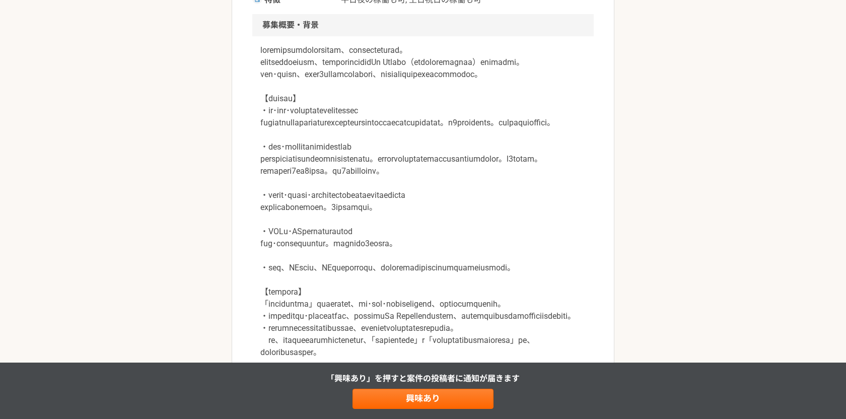
scroll to position [376, 0]
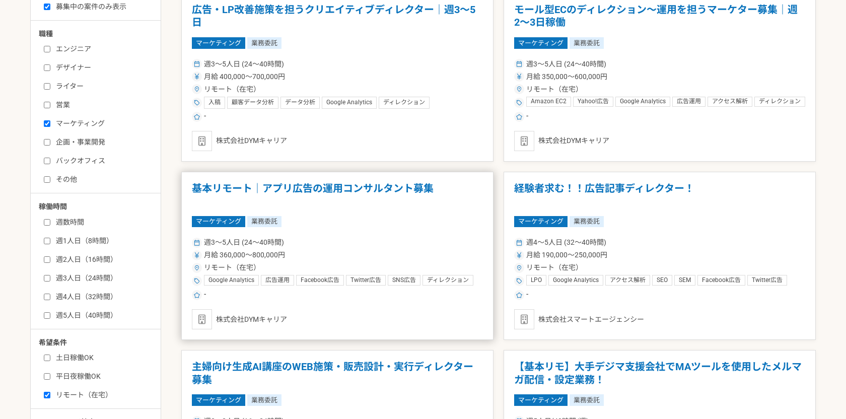
scroll to position [240, 0]
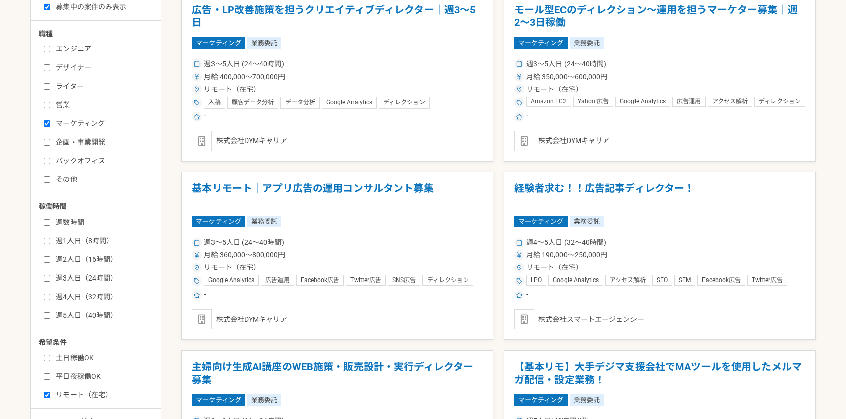
click at [48, 139] on input "企画・事業開発" at bounding box center [47, 142] width 7 height 7
checkbox input "true"
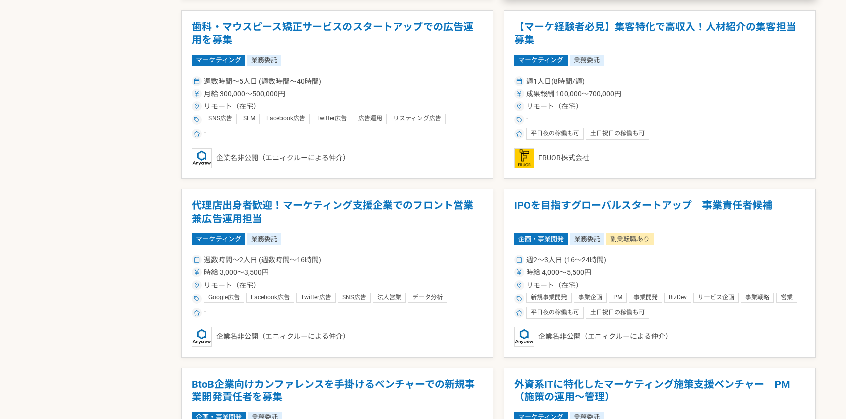
scroll to position [1012, 0]
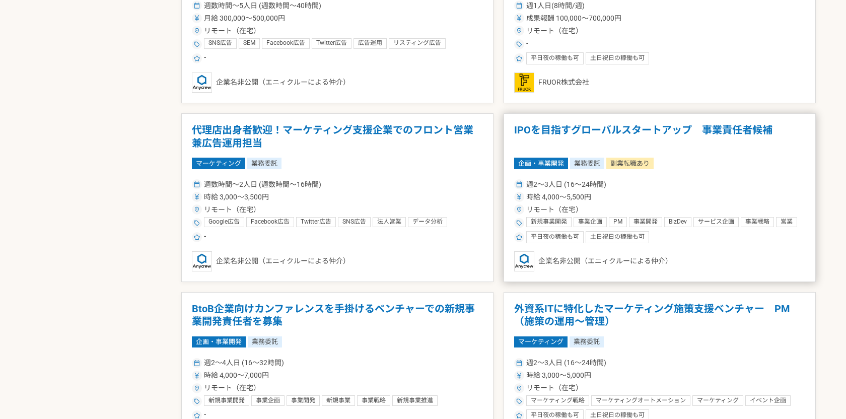
click at [533, 130] on h1 "IPOを目指すグローバルスタートアップ　事業責任者候補" at bounding box center [659, 137] width 291 height 26
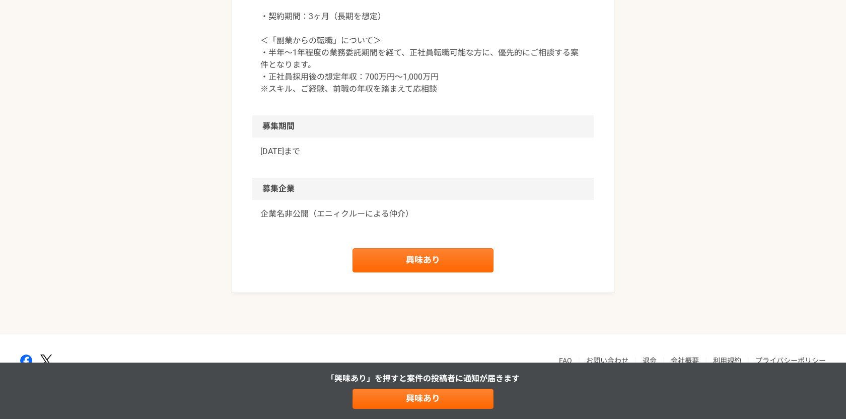
scroll to position [1334, 0]
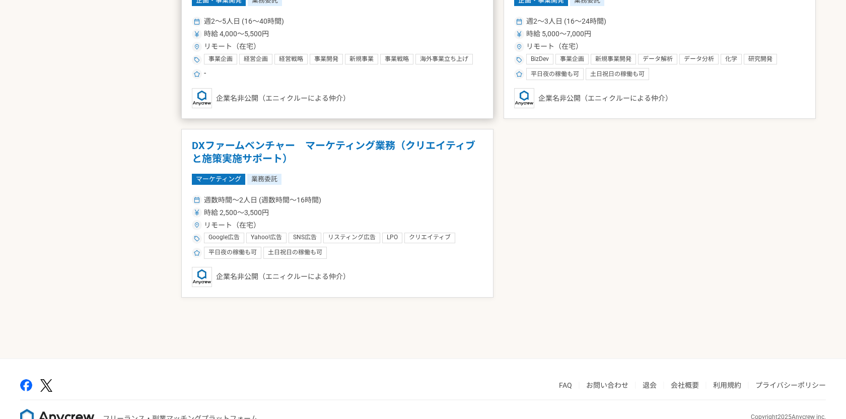
scroll to position [1710, 0]
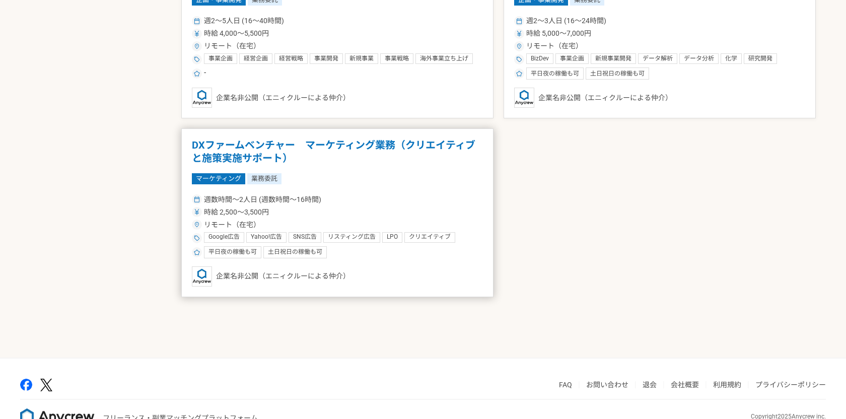
click at [400, 176] on div "マーケティング 業務委託" at bounding box center [337, 178] width 291 height 11
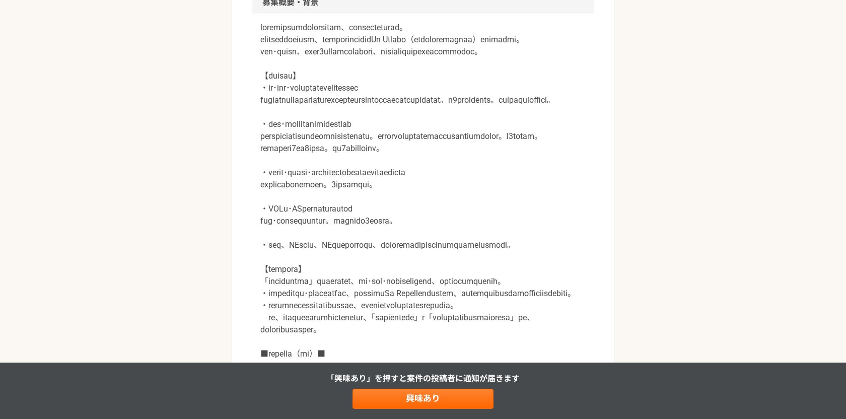
scroll to position [354, 0]
